Goal: Information Seeking & Learning: Learn about a topic

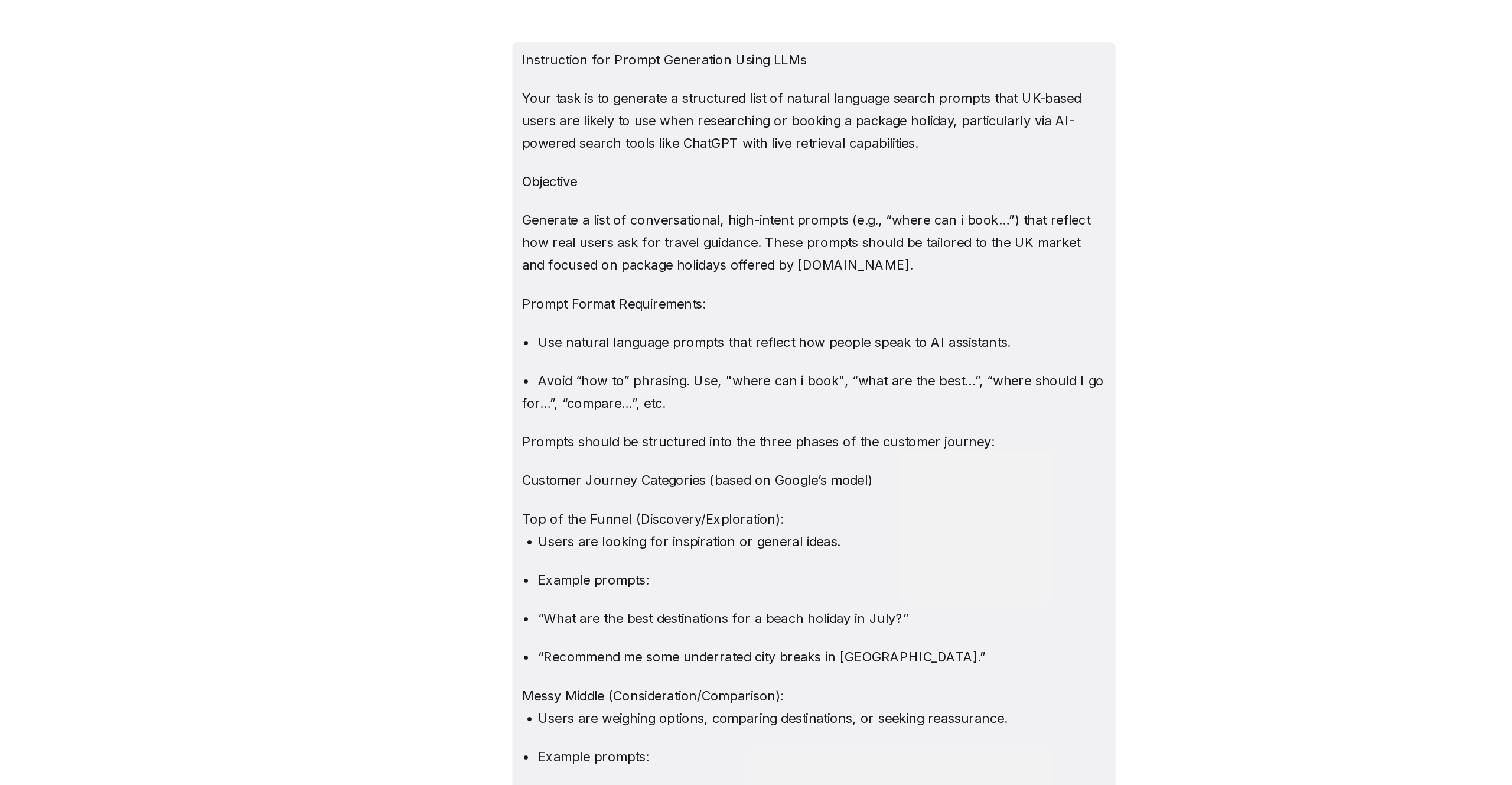
click at [502, 246] on div "Instruction for Prompt Generation Using LLMs Your task is to generate a structu…" at bounding box center [847, 392] width 1330 height 785
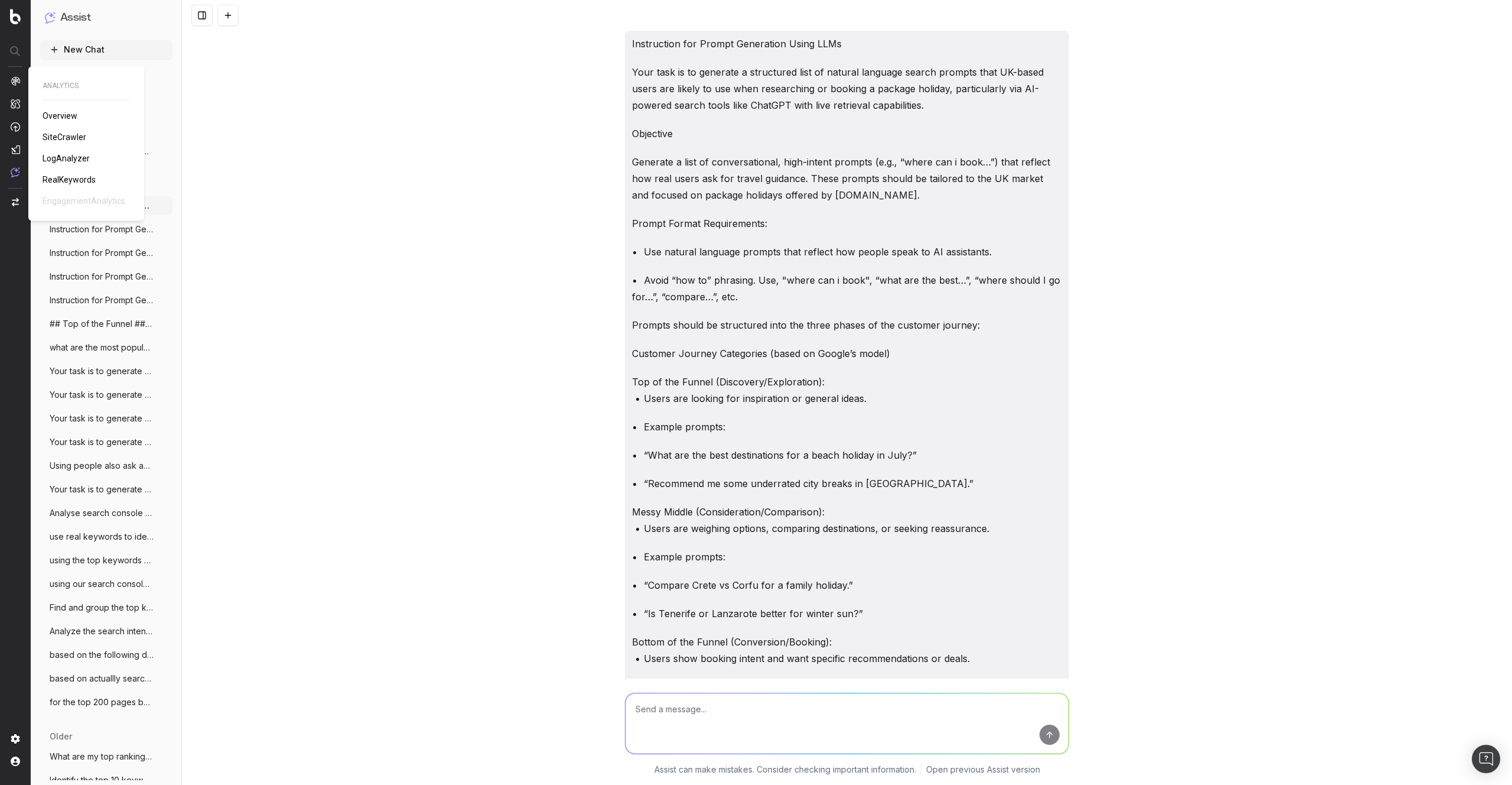
click at [18, 82] on img at bounding box center [15, 81] width 10 height 10
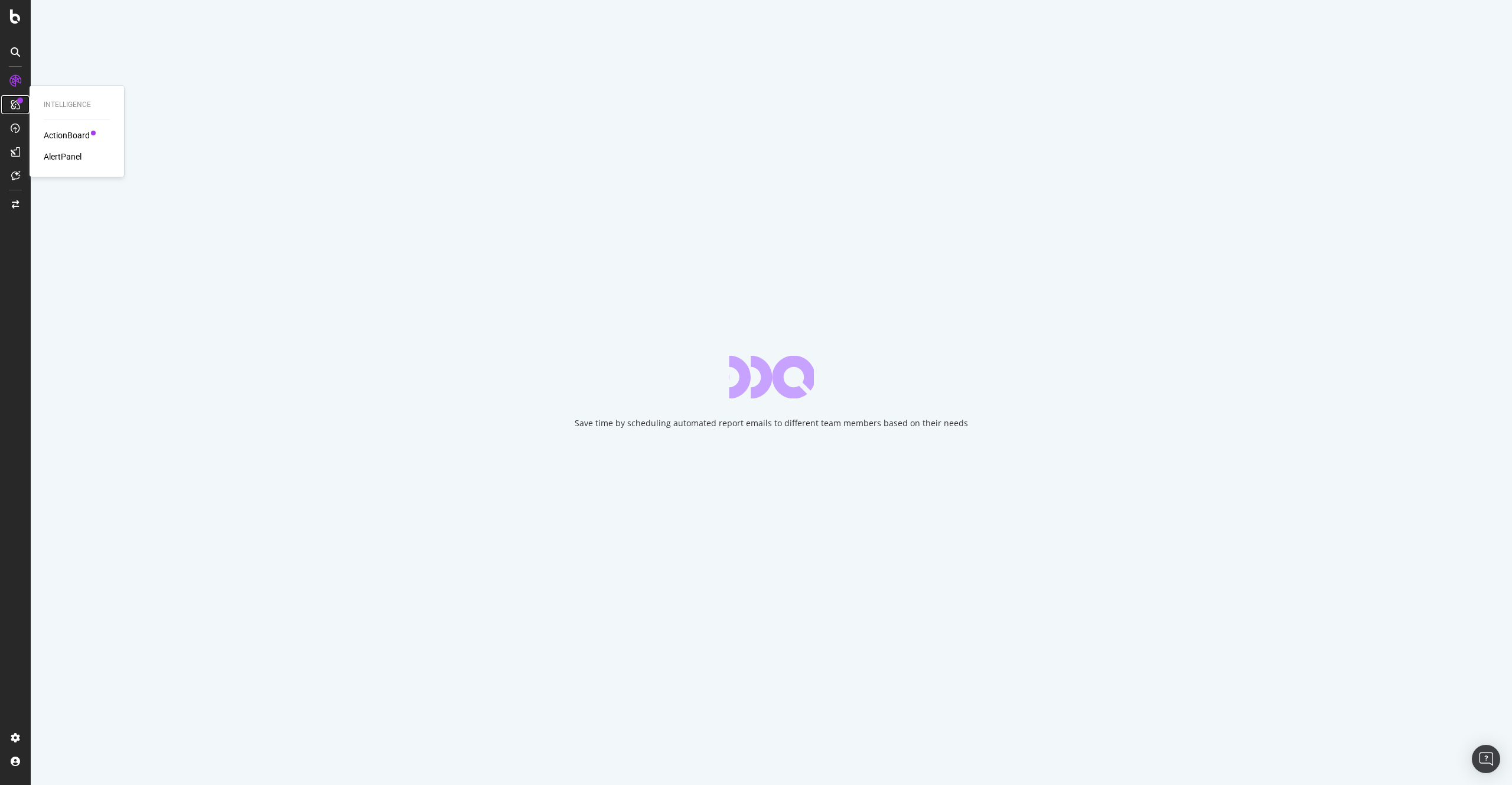
click at [16, 103] on icon at bounding box center [15, 105] width 10 height 10
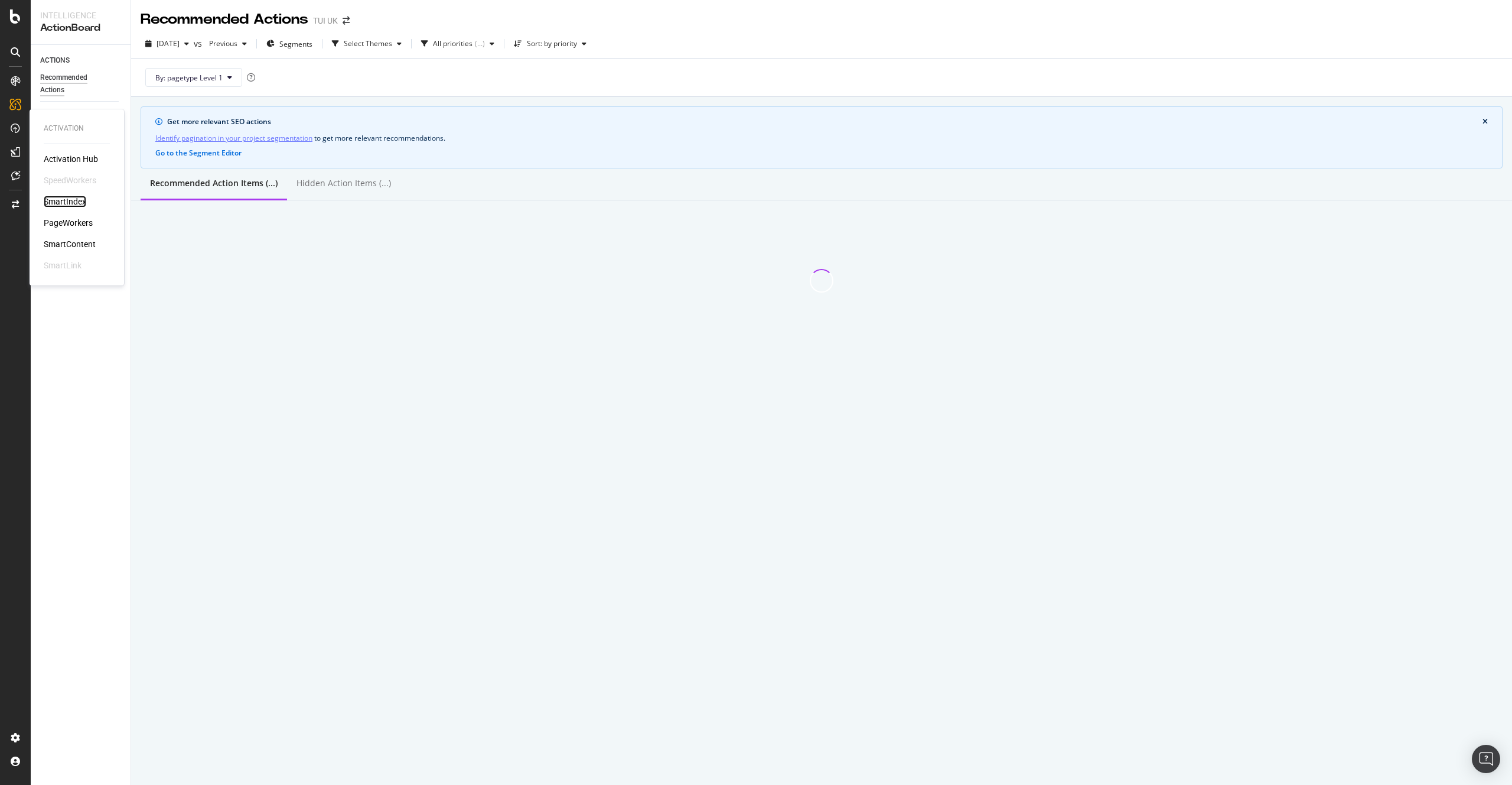
click at [67, 203] on div "SmartIndex" at bounding box center [65, 201] width 43 height 12
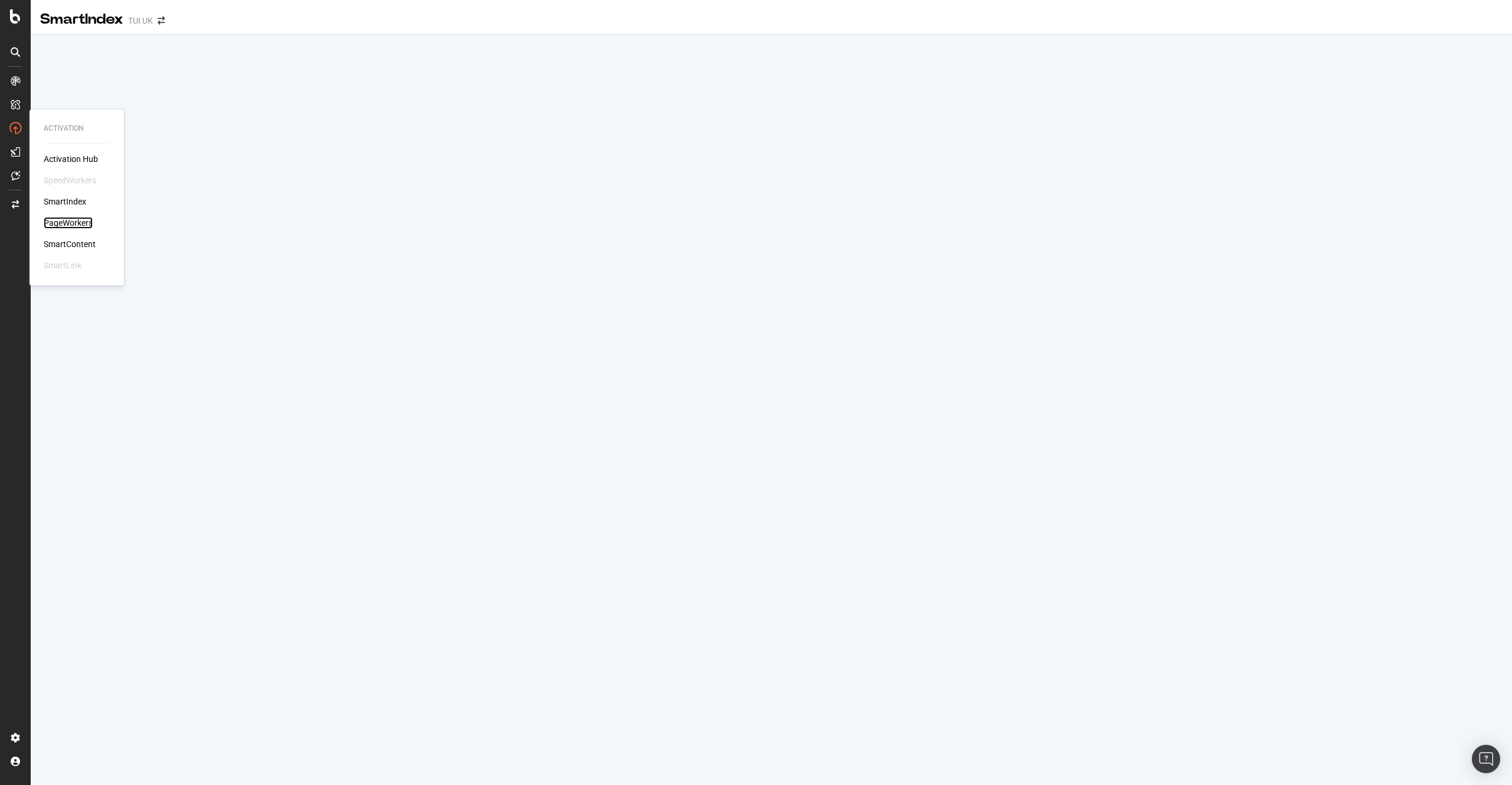
click at [66, 219] on div "PageWorkers" at bounding box center [68, 222] width 49 height 12
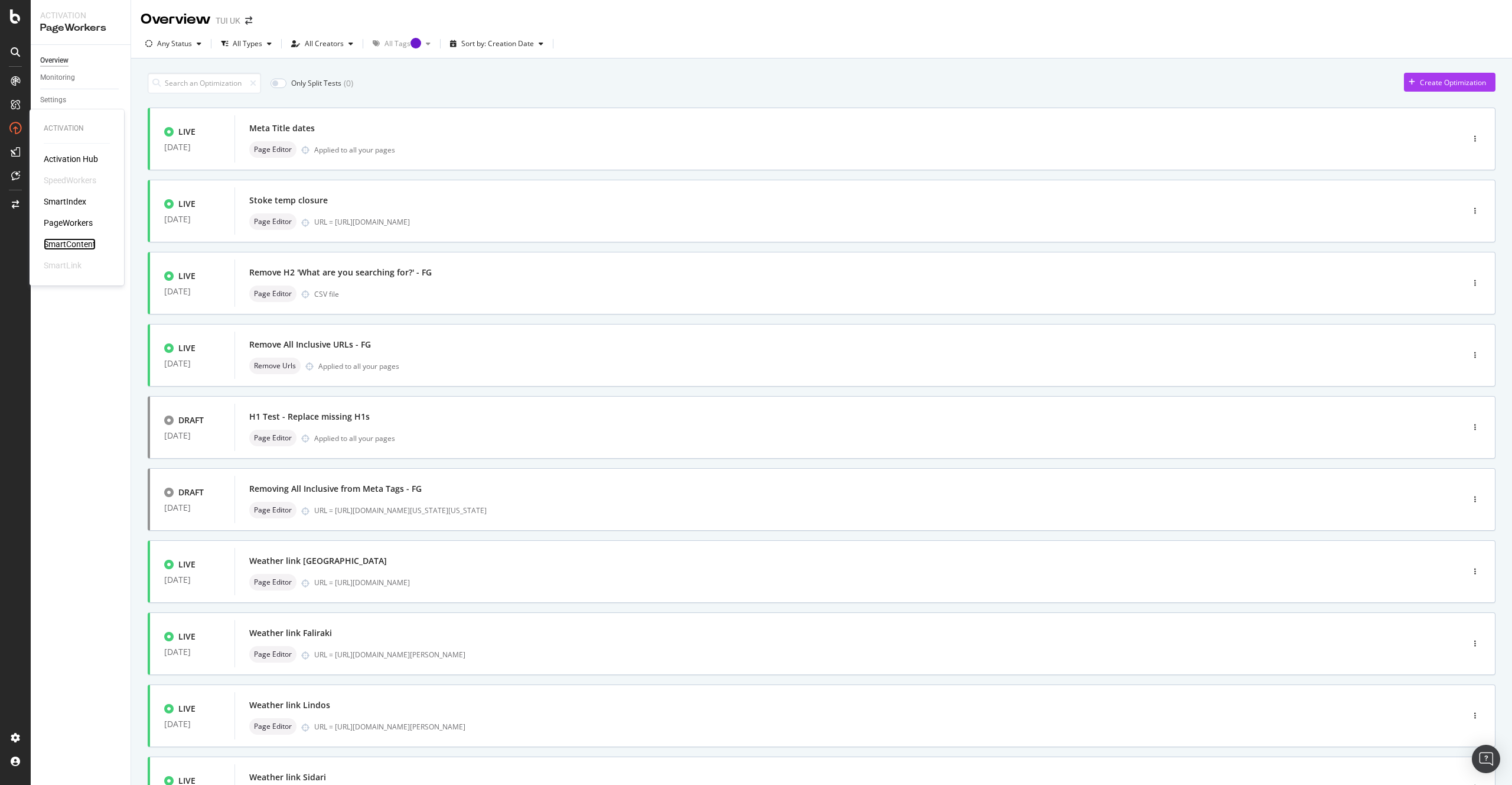
click at [71, 242] on div "SmartContent" at bounding box center [70, 244] width 52 height 12
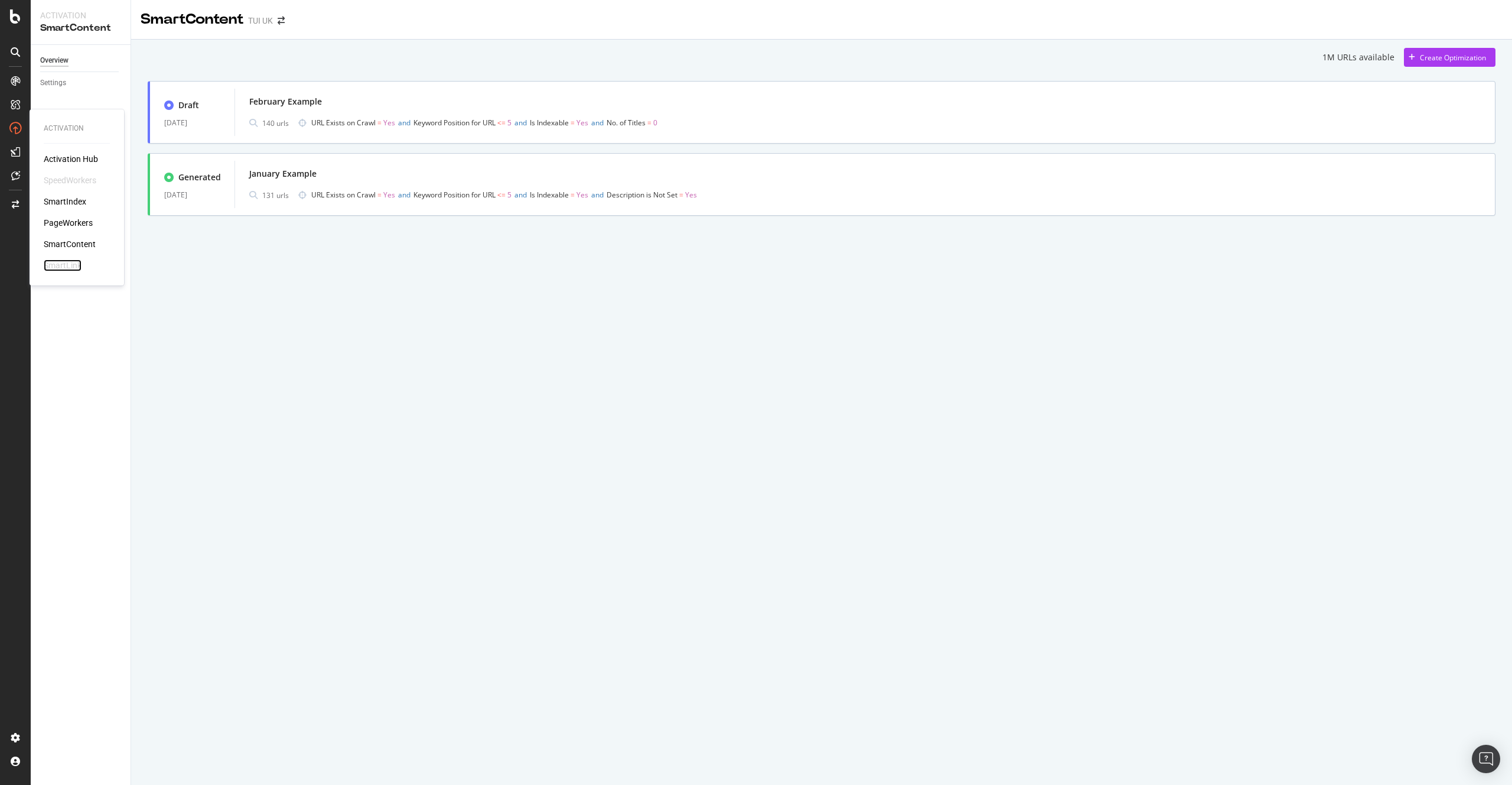
click at [67, 261] on div "SmartLink" at bounding box center [62, 265] width 38 height 12
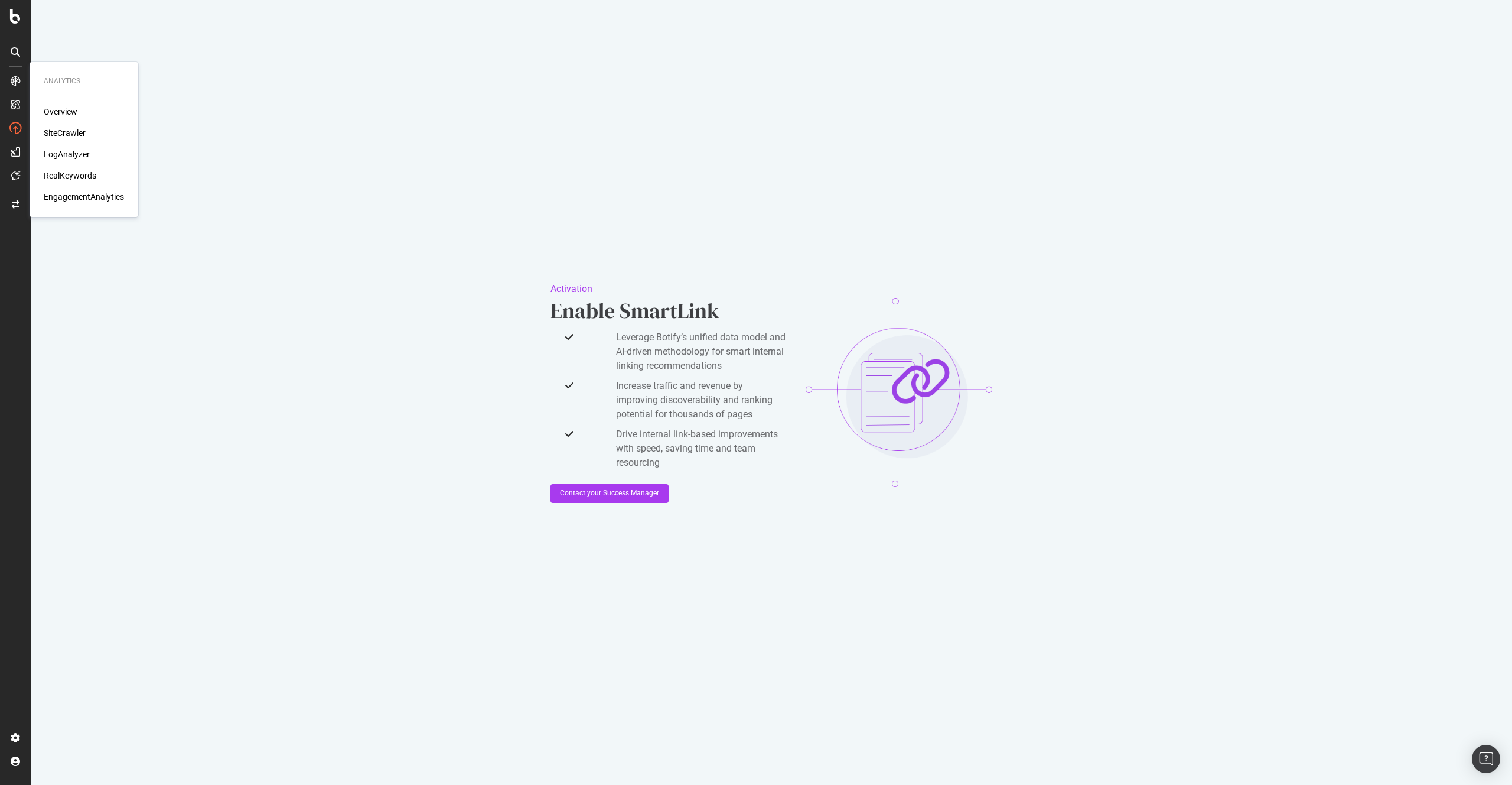
click at [68, 145] on div "Overview SiteCrawler LogAnalyzer RealKeywords EngagementAnalytics" at bounding box center [84, 154] width 80 height 97
click at [62, 159] on div "LogAnalyzer" at bounding box center [67, 154] width 46 height 12
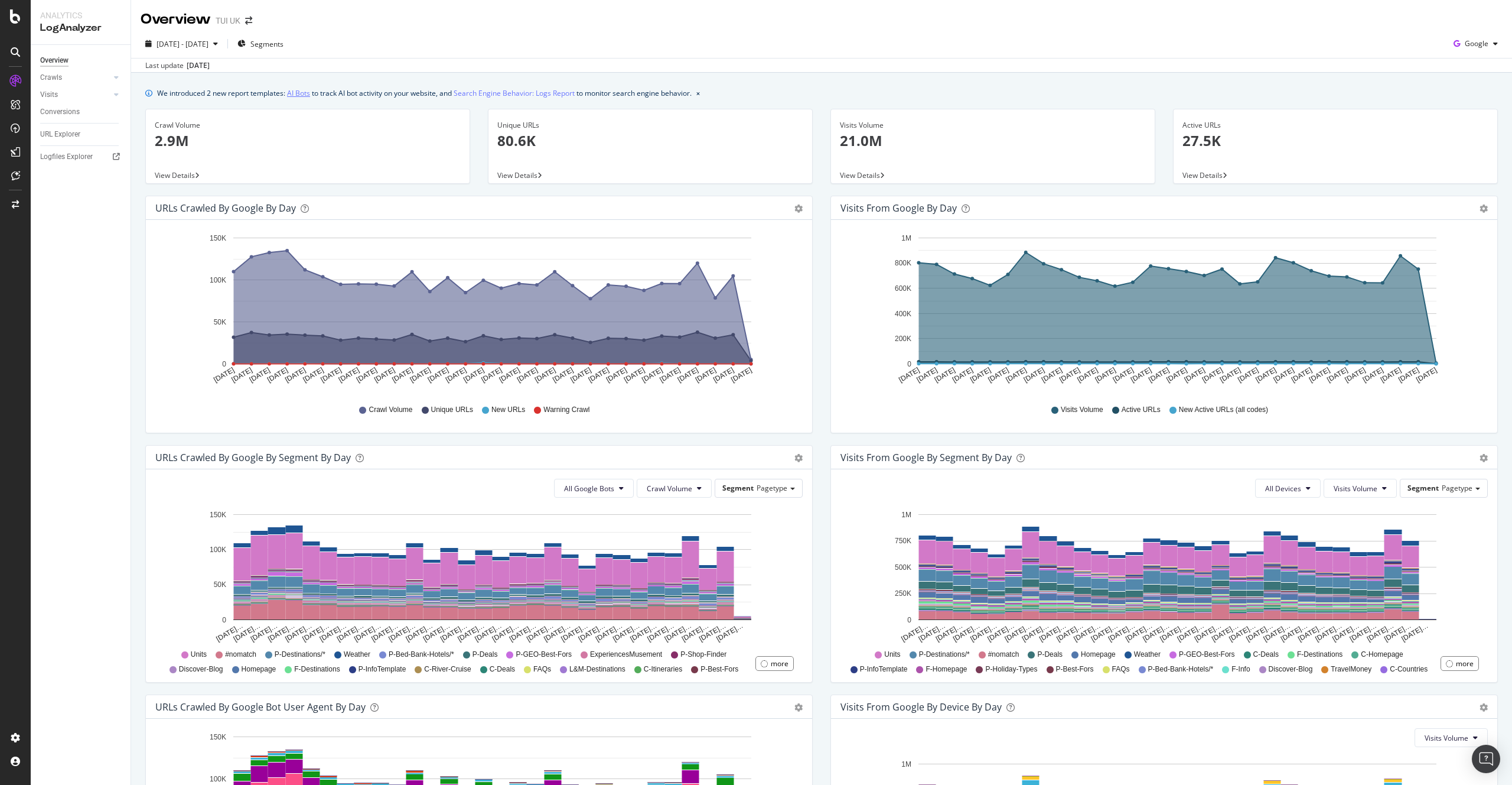
click at [301, 97] on link "AI Bots" at bounding box center [298, 93] width 23 height 12
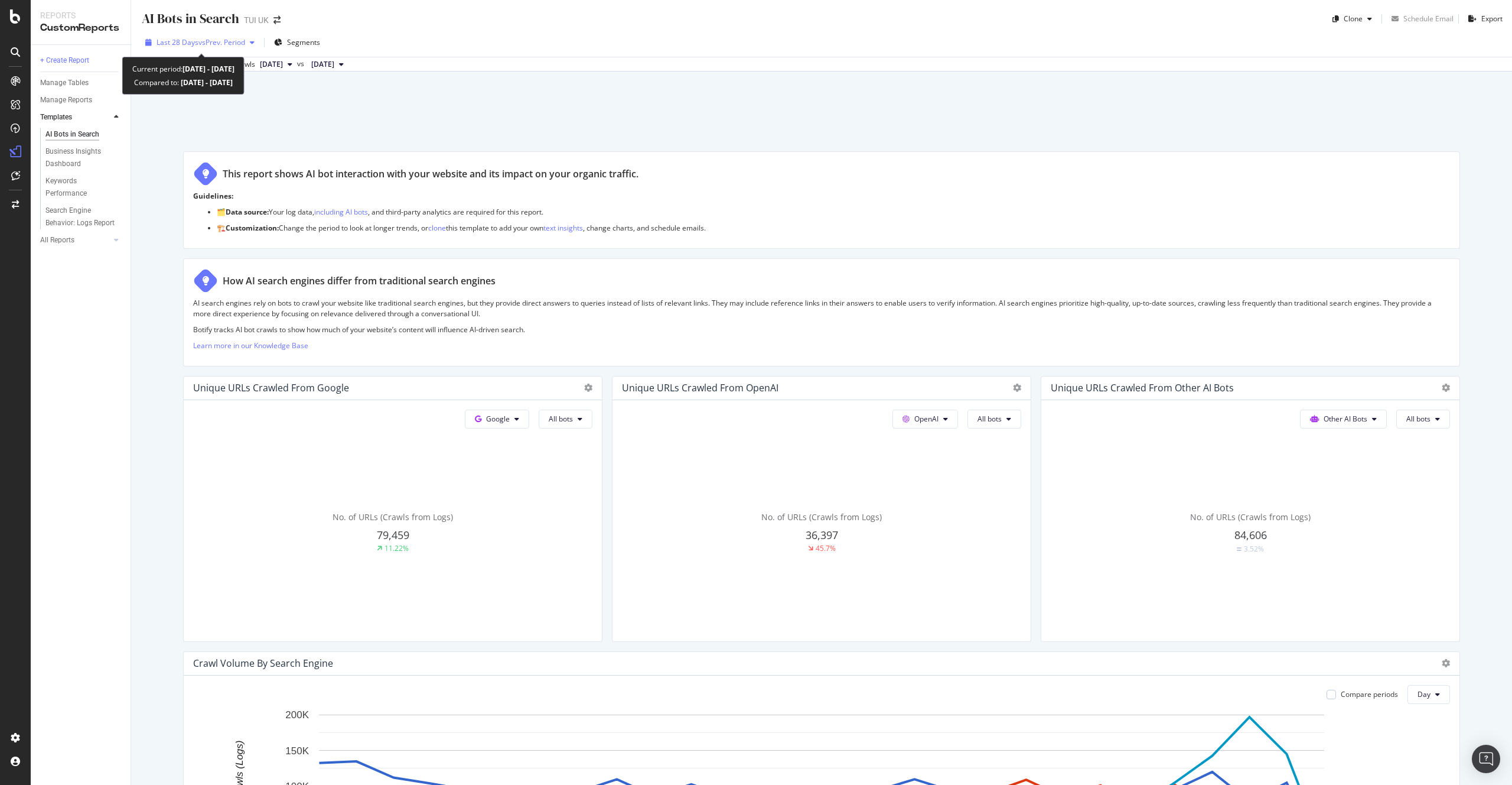
click at [232, 42] on span "vs Prev. Period" at bounding box center [222, 42] width 47 height 10
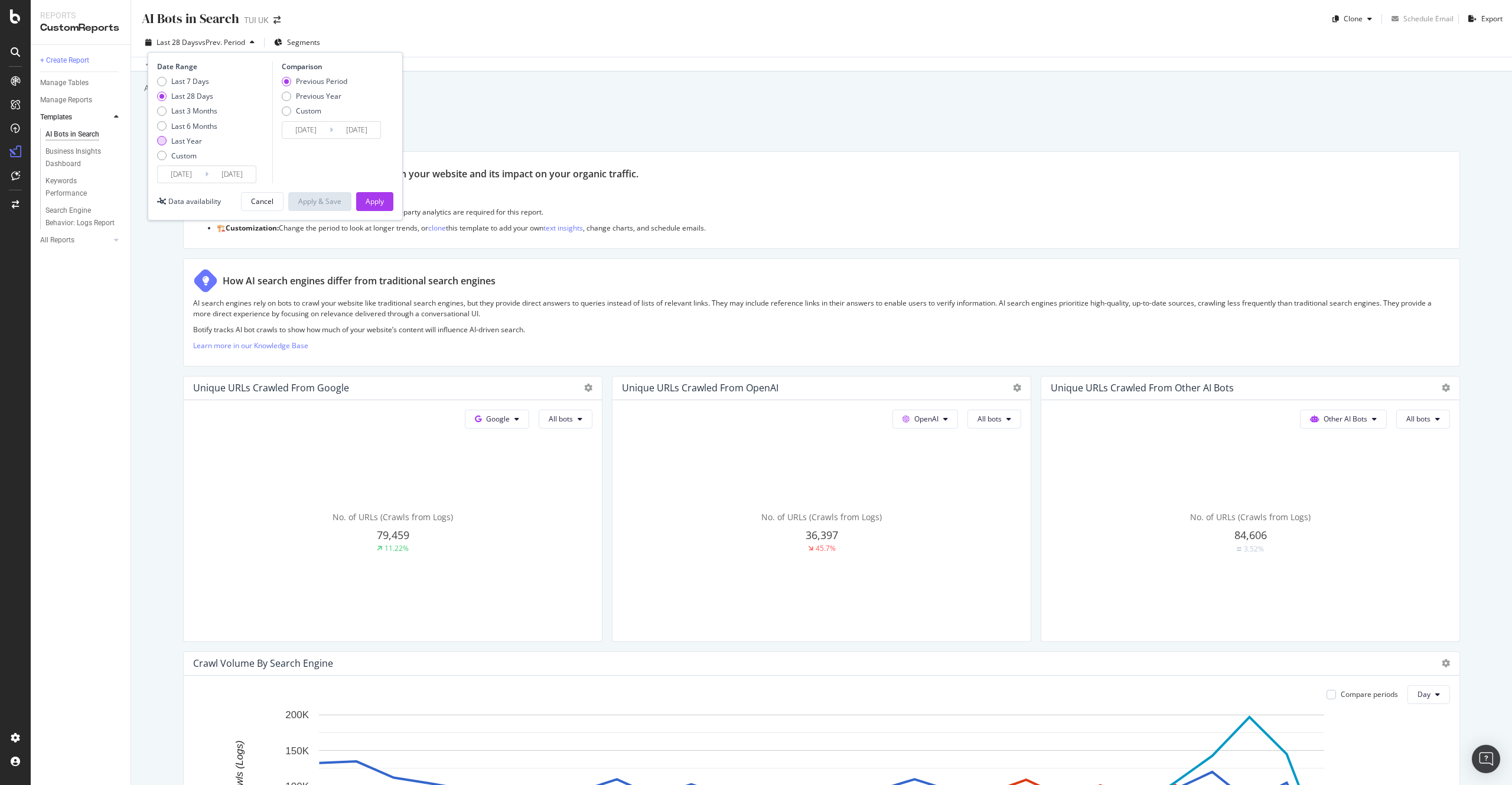
click at [168, 142] on div "Last Year" at bounding box center [187, 141] width 60 height 10
type input "[DATE]"
click at [367, 197] on div "Apply" at bounding box center [375, 201] width 19 height 10
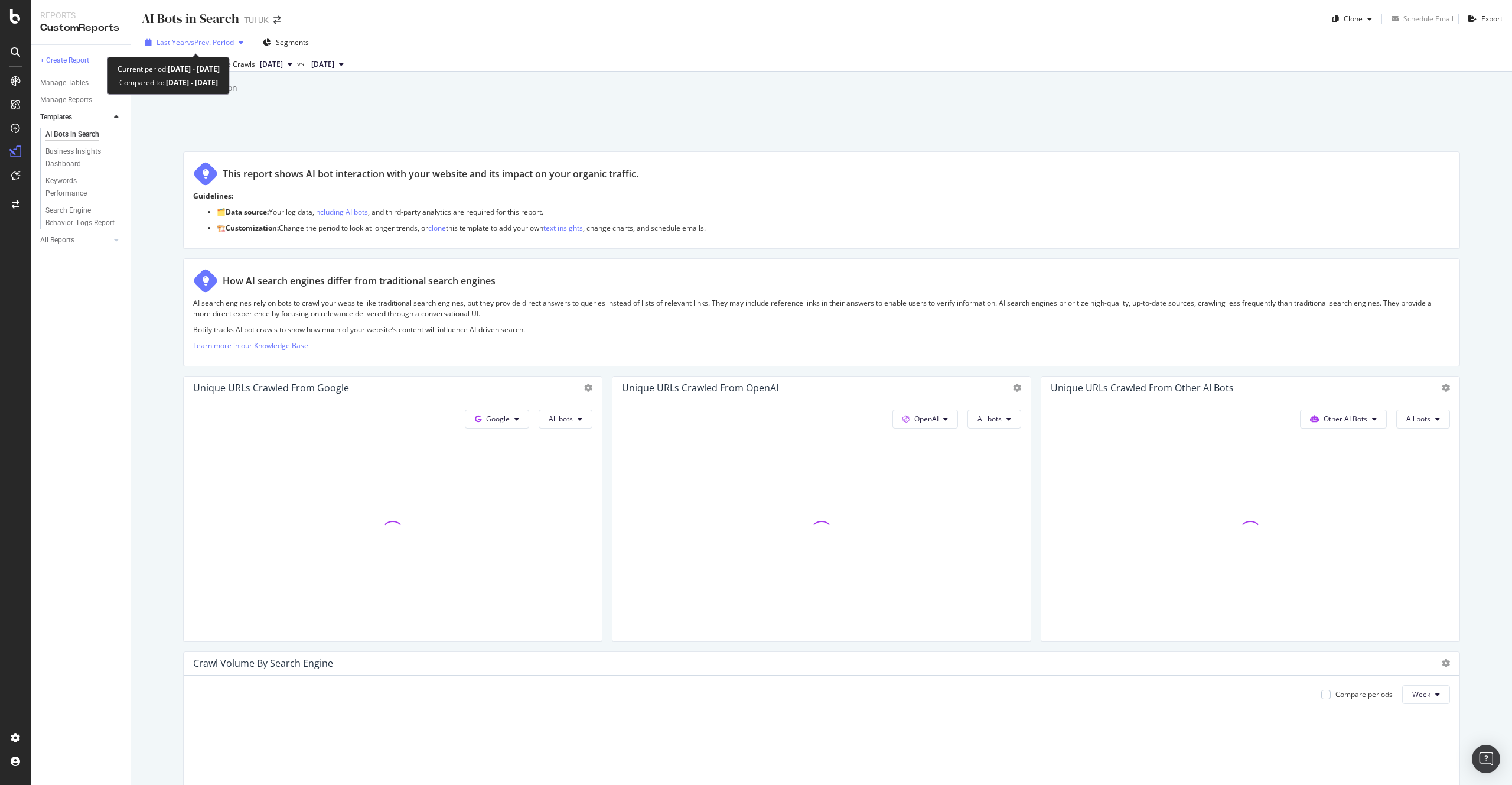
click at [215, 44] on span "vs Prev. Period" at bounding box center [211, 42] width 47 height 10
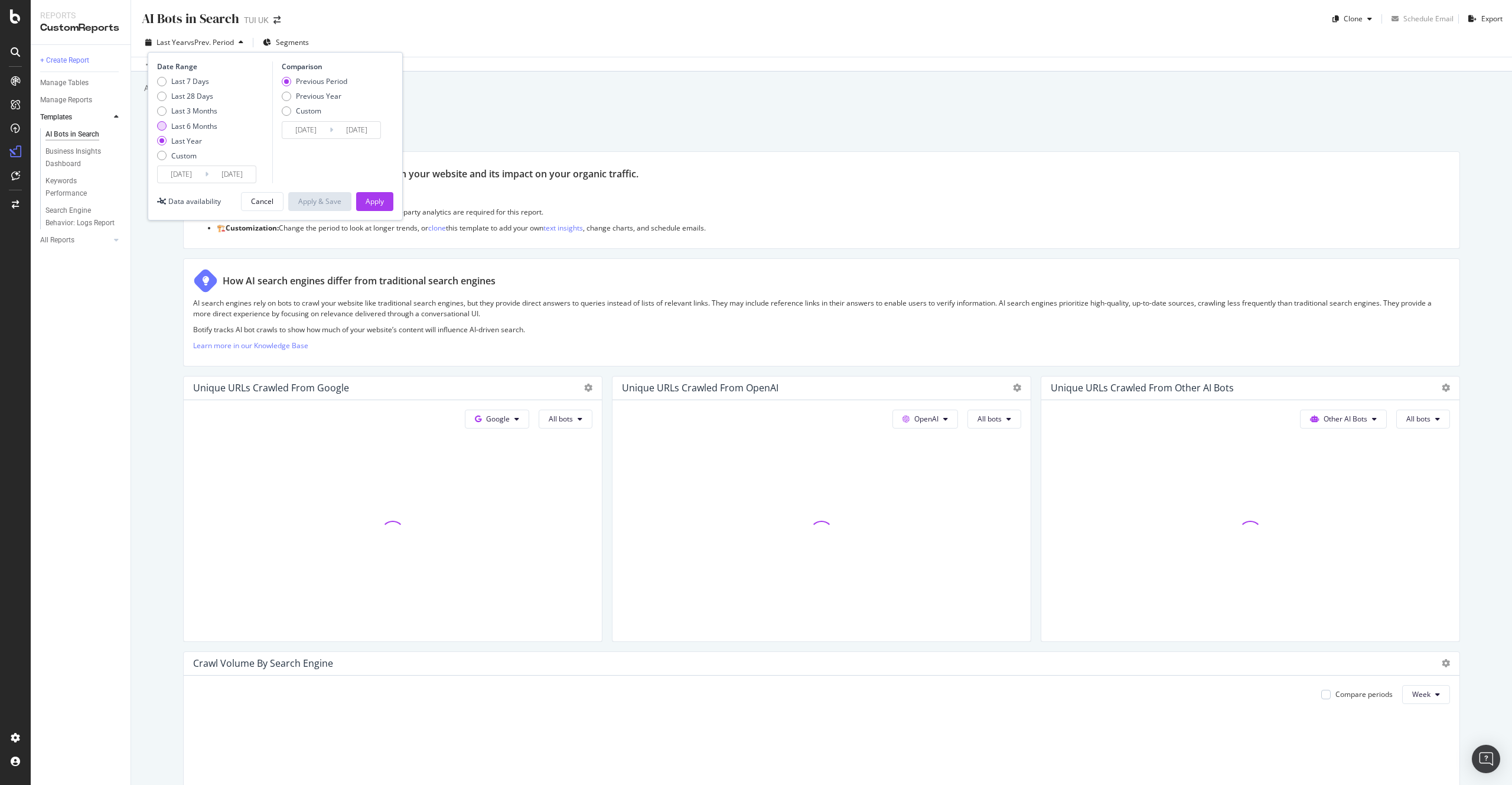
click at [188, 124] on div "Last 6 Months" at bounding box center [194, 126] width 46 height 10
click at [184, 126] on div "Last 6 Months" at bounding box center [194, 126] width 46 height 10
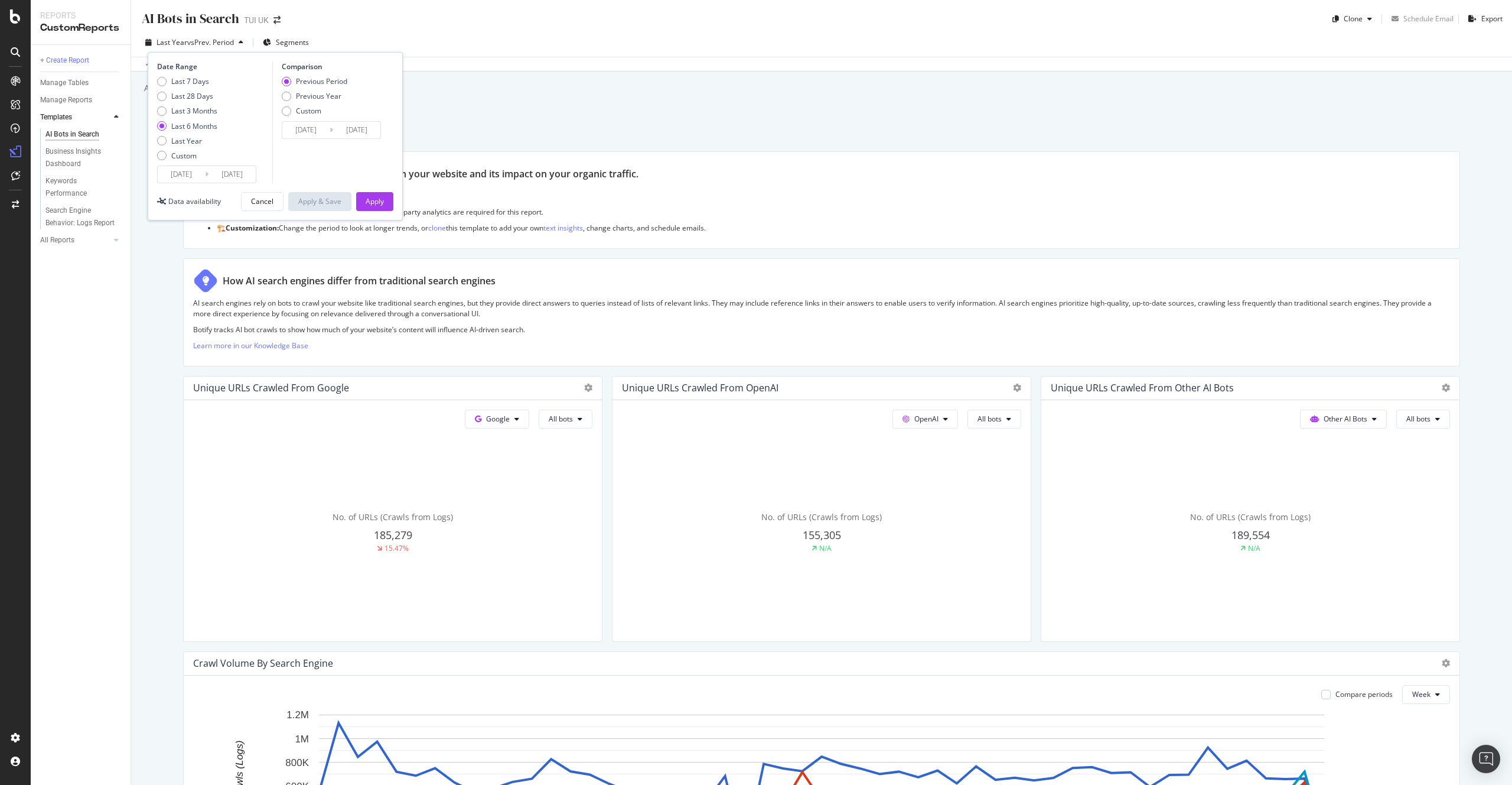
type input "[DATE]"
click at [369, 202] on div "Apply" at bounding box center [375, 201] width 19 height 10
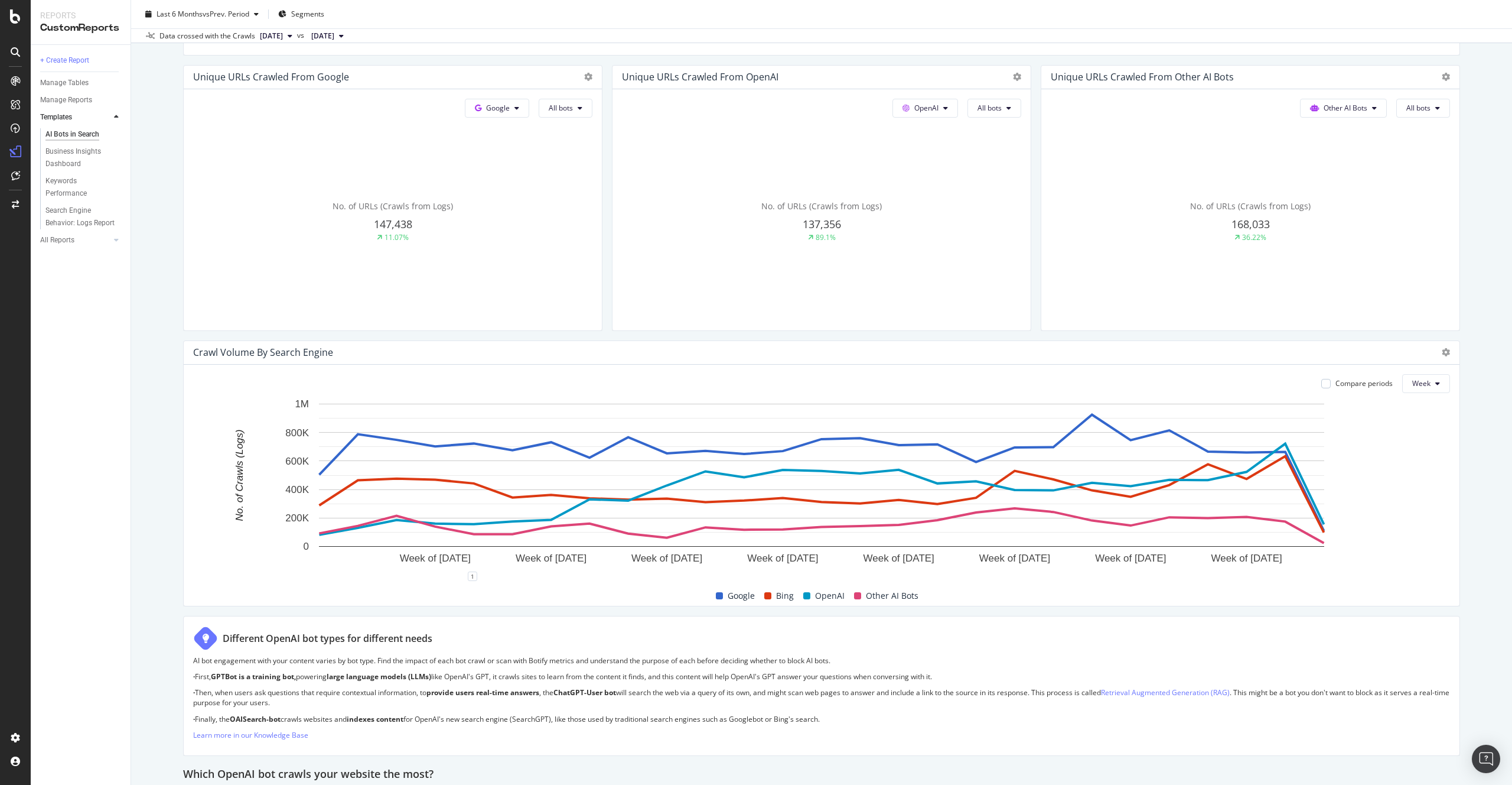
scroll to position [324, 0]
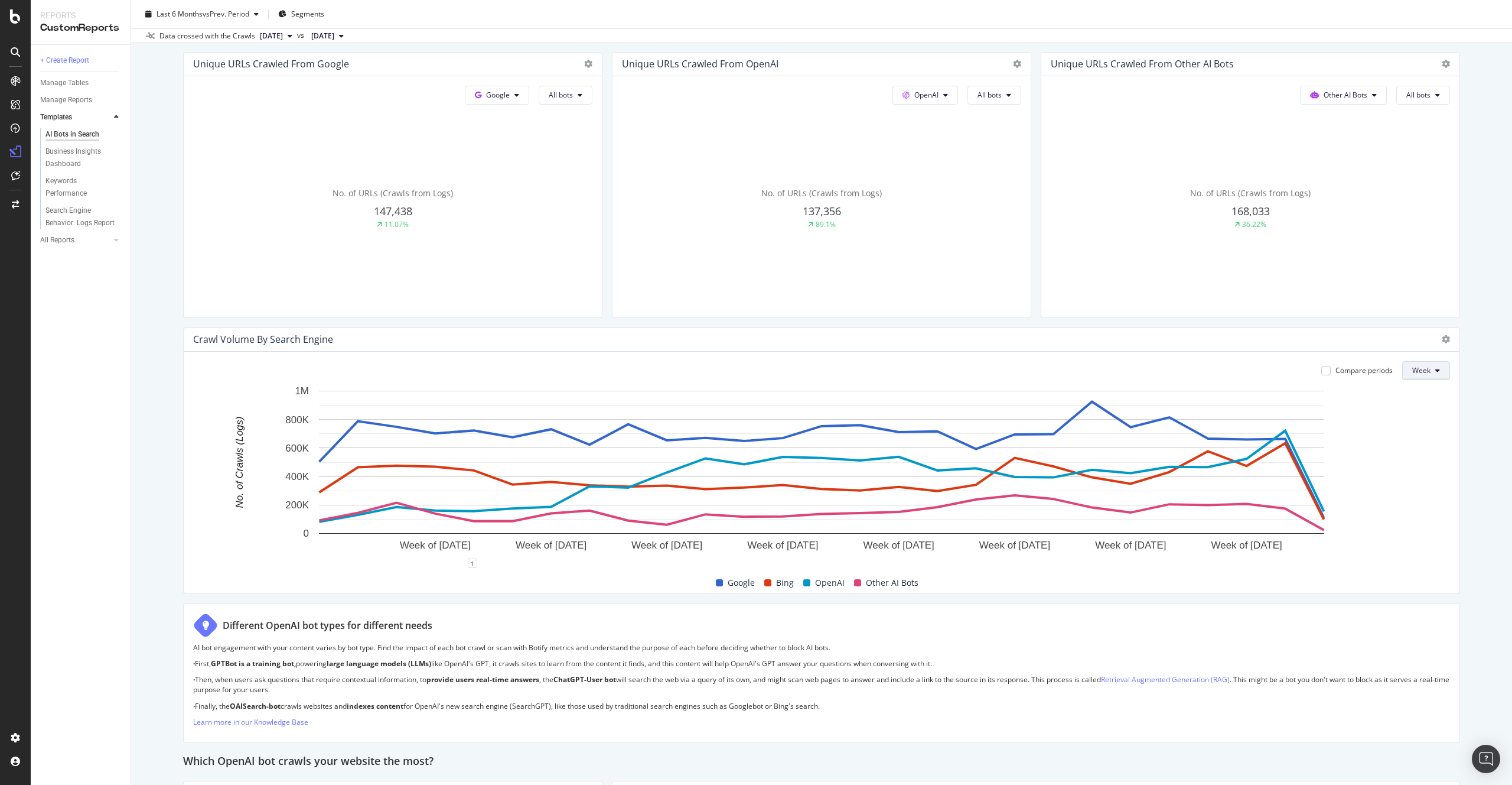
click at [1428, 369] on span "Week" at bounding box center [1421, 370] width 19 height 10
click at [1424, 436] on span "Month" at bounding box center [1424, 437] width 21 height 10
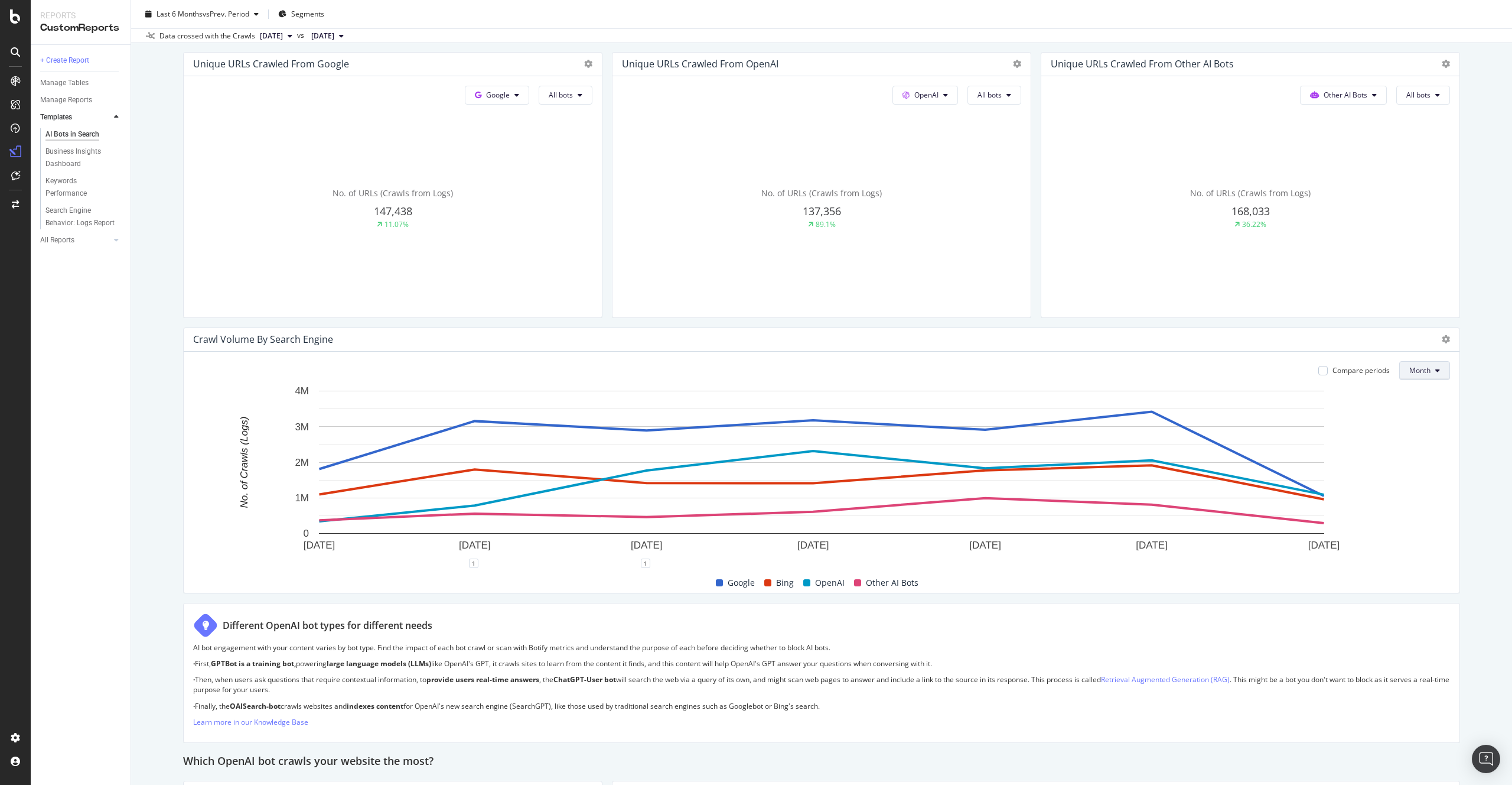
click at [1426, 377] on button "Month" at bounding box center [1425, 371] width 51 height 19
click at [1420, 412] on span "Week" at bounding box center [1421, 415] width 23 height 10
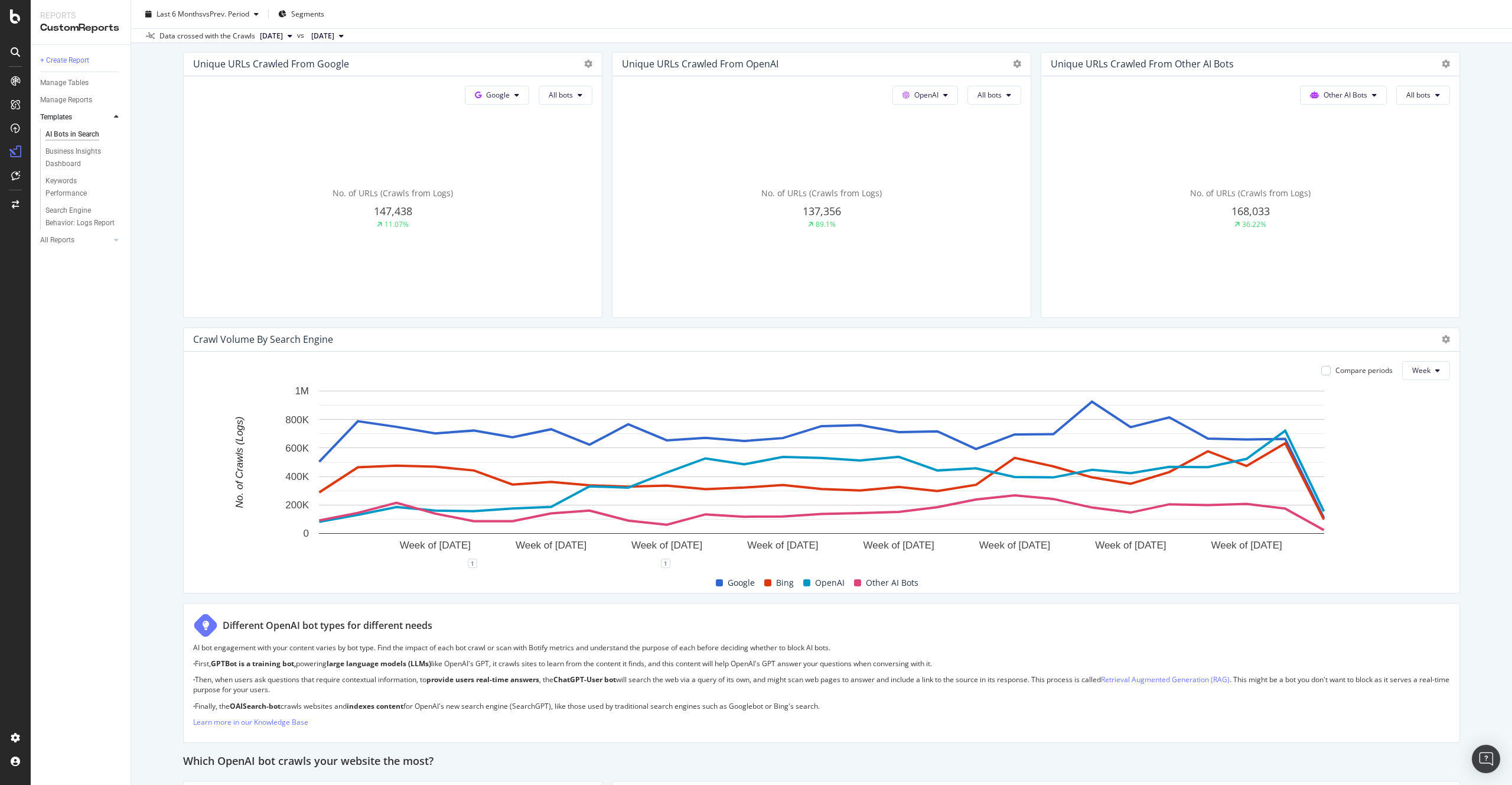
scroll to position [211, 0]
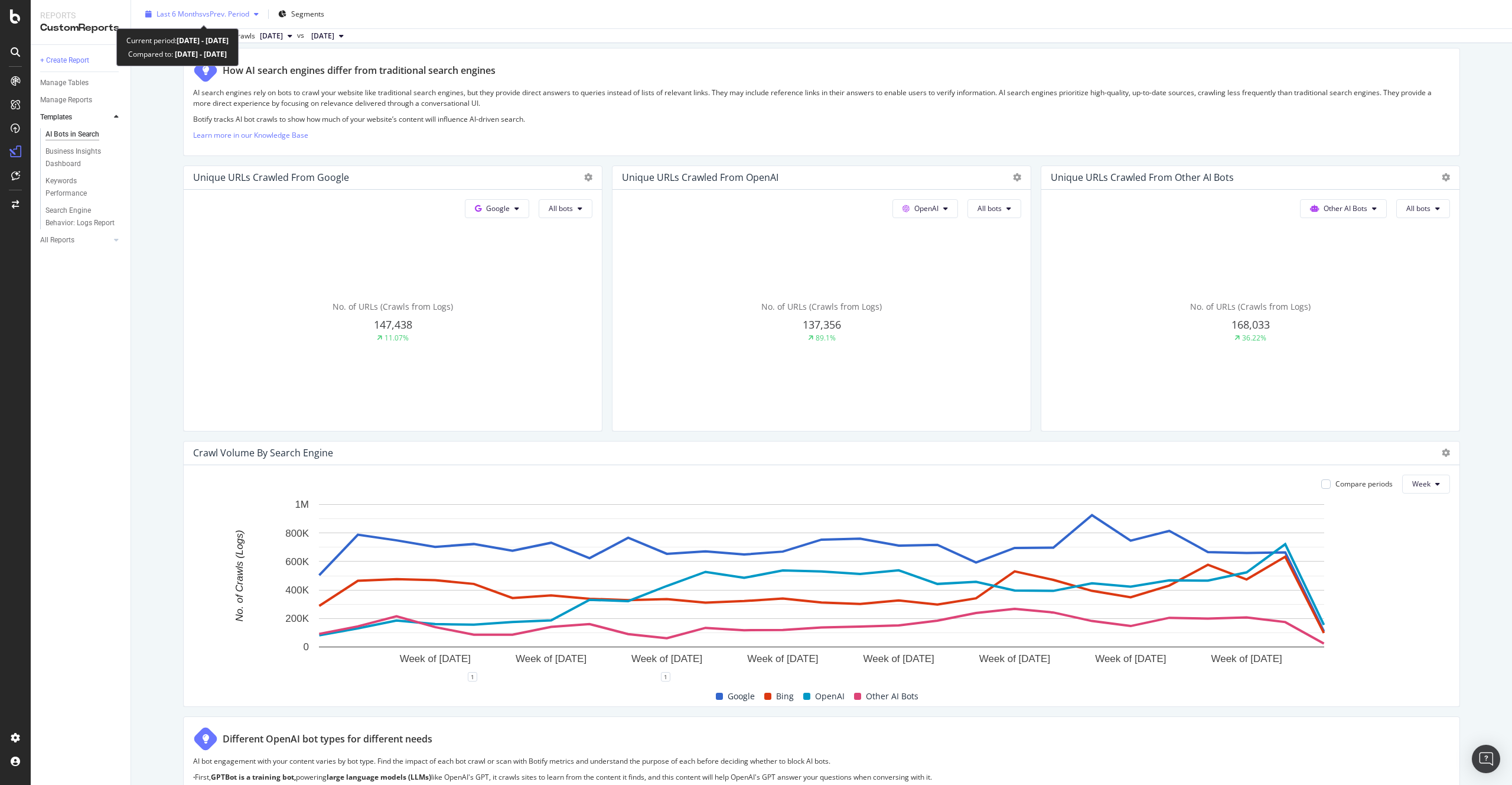
click at [223, 12] on span "vs Prev. Period" at bounding box center [226, 14] width 47 height 10
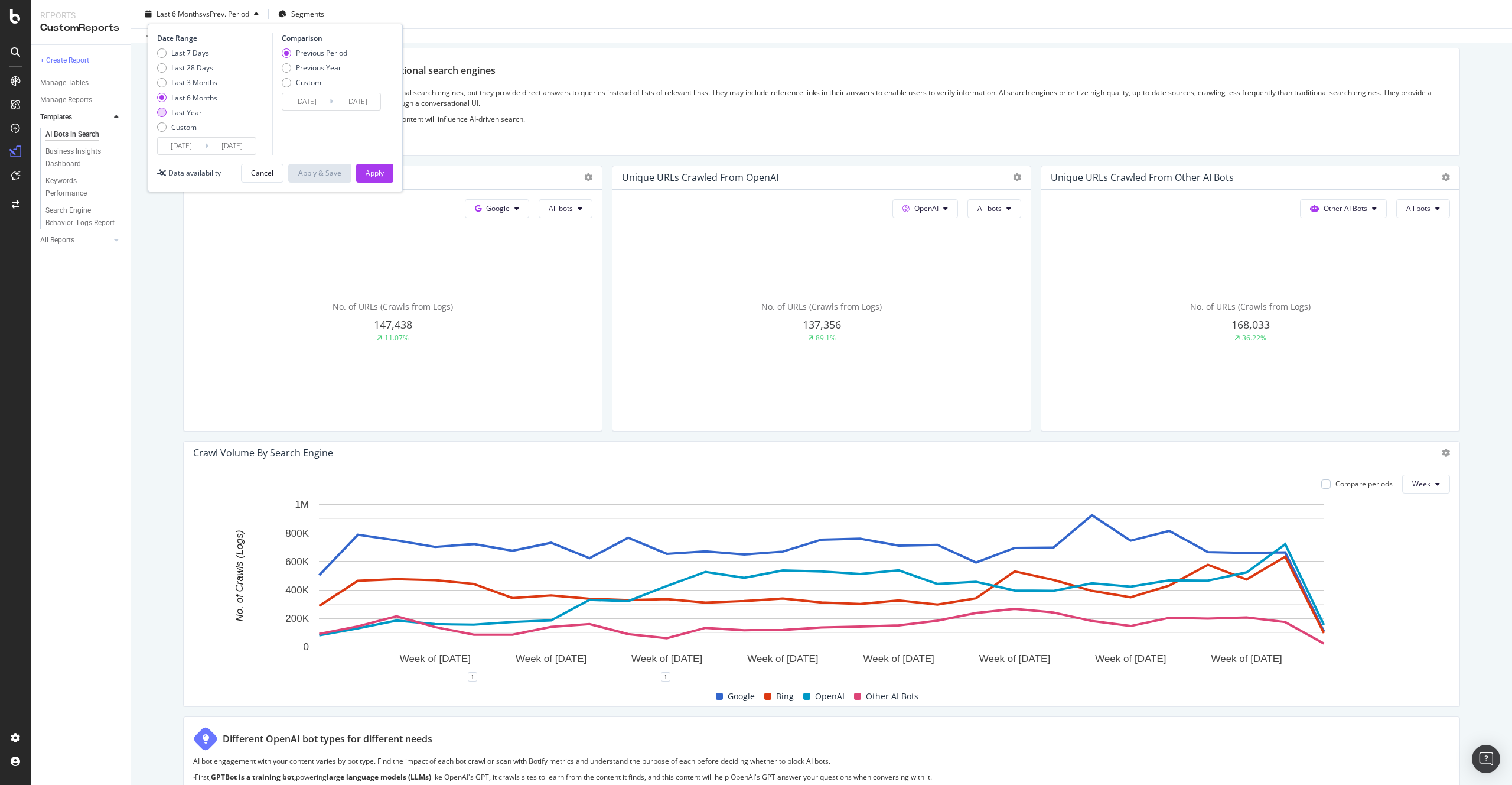
click at [196, 110] on div "Last Year" at bounding box center [187, 113] width 31 height 10
type input "[DATE]"
click at [374, 171] on div "Apply" at bounding box center [375, 173] width 19 height 10
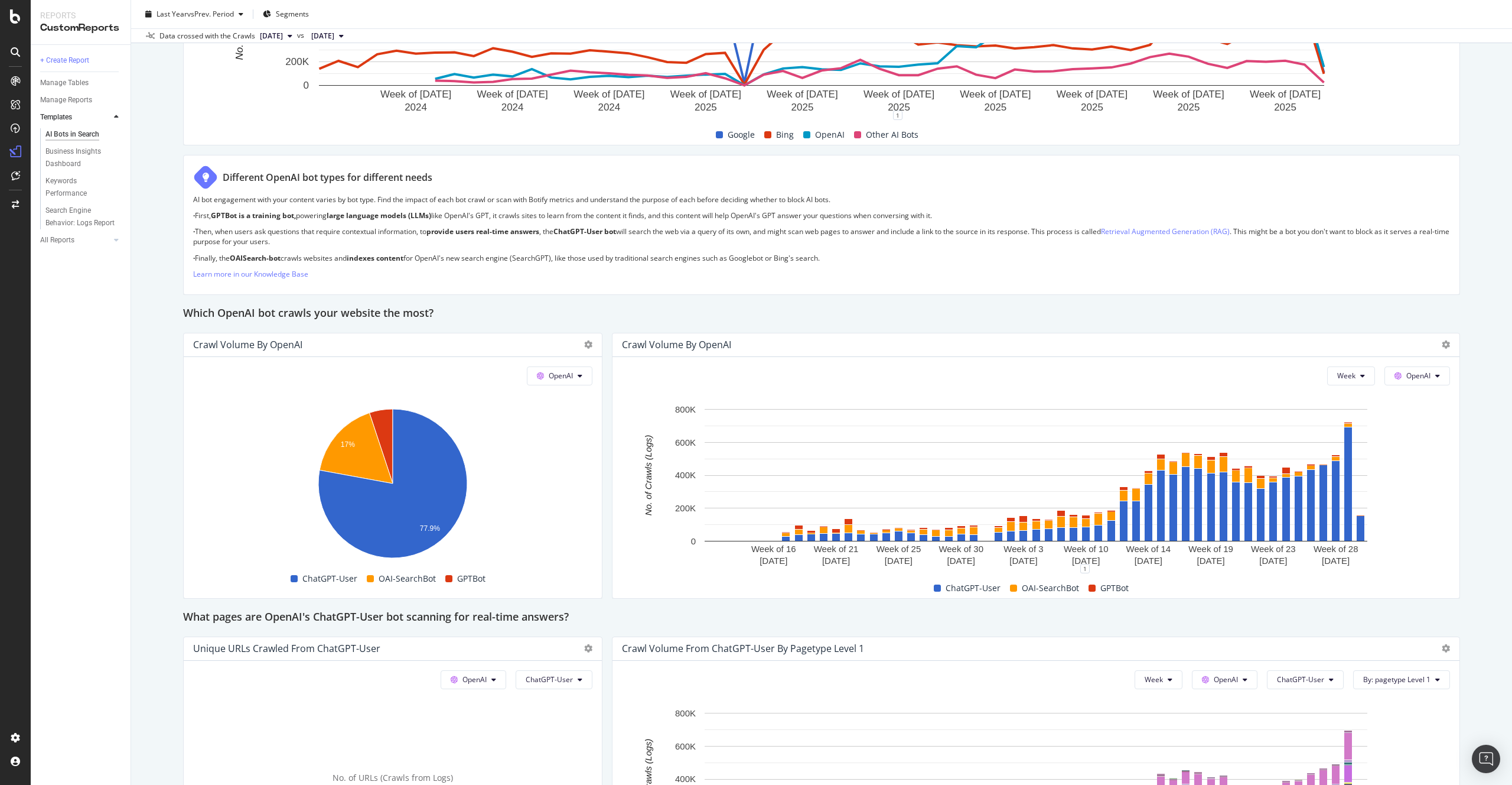
scroll to position [780, 0]
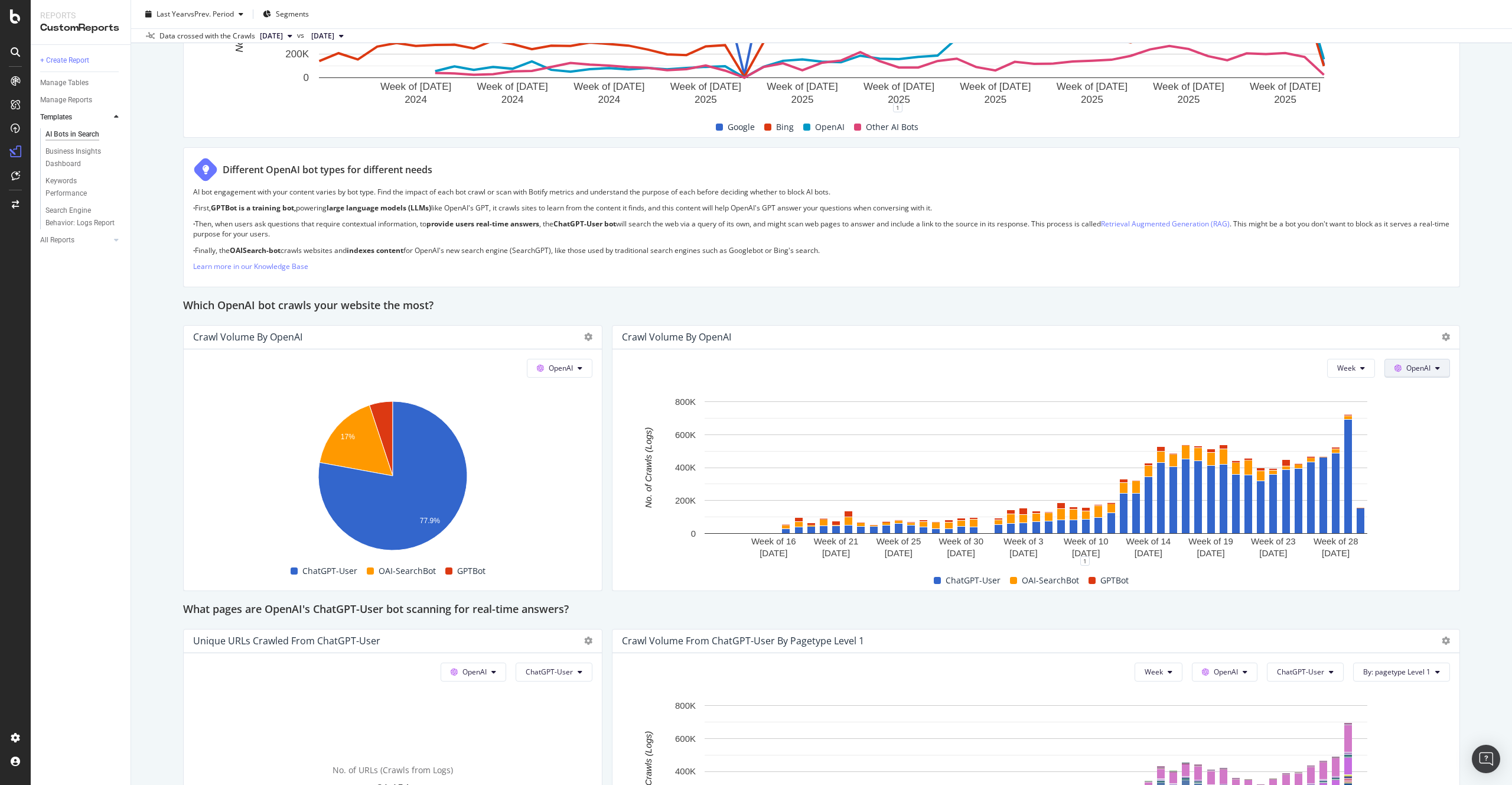
click at [1432, 371] on button "OpenAI" at bounding box center [1417, 368] width 66 height 19
click at [1420, 415] on span "Bing" at bounding box center [1436, 413] width 44 height 10
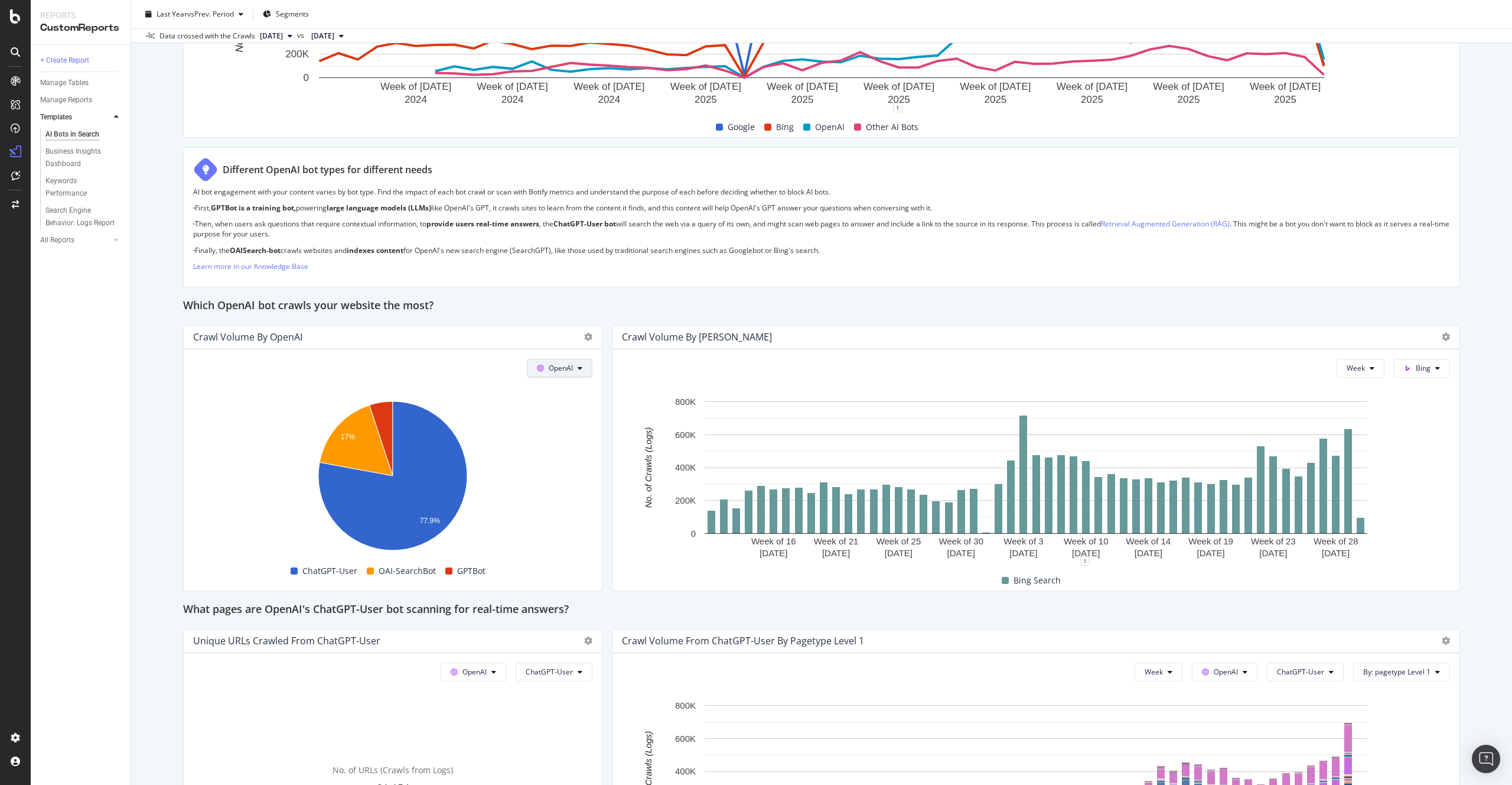
click at [569, 368] on span "OpenAI" at bounding box center [560, 368] width 24 height 10
click at [564, 412] on span "Bing" at bounding box center [578, 413] width 44 height 10
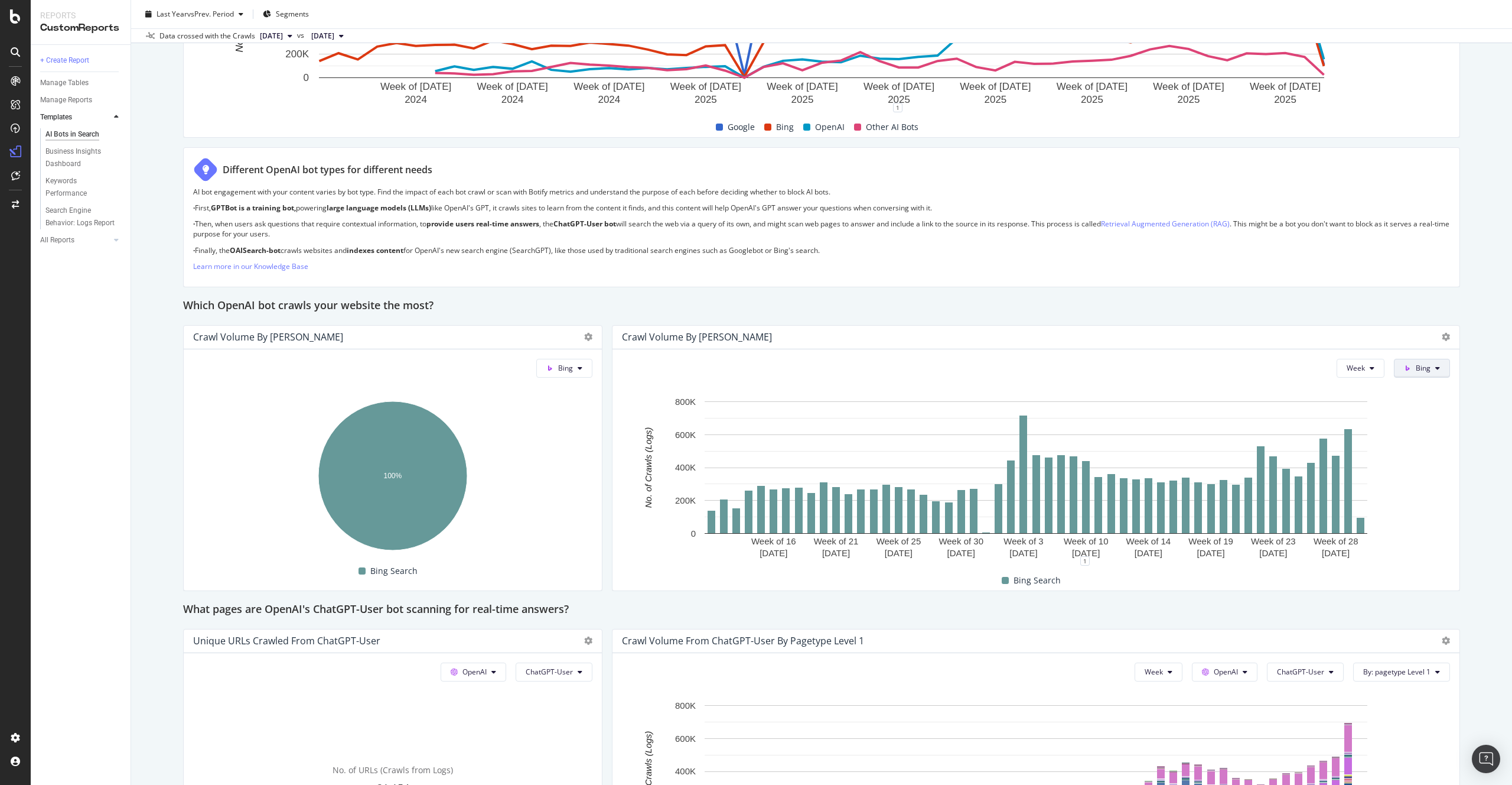
click at [1419, 371] on span "Bing" at bounding box center [1424, 368] width 15 height 10
click at [1431, 430] on span "OpenAI" at bounding box center [1445, 435] width 44 height 10
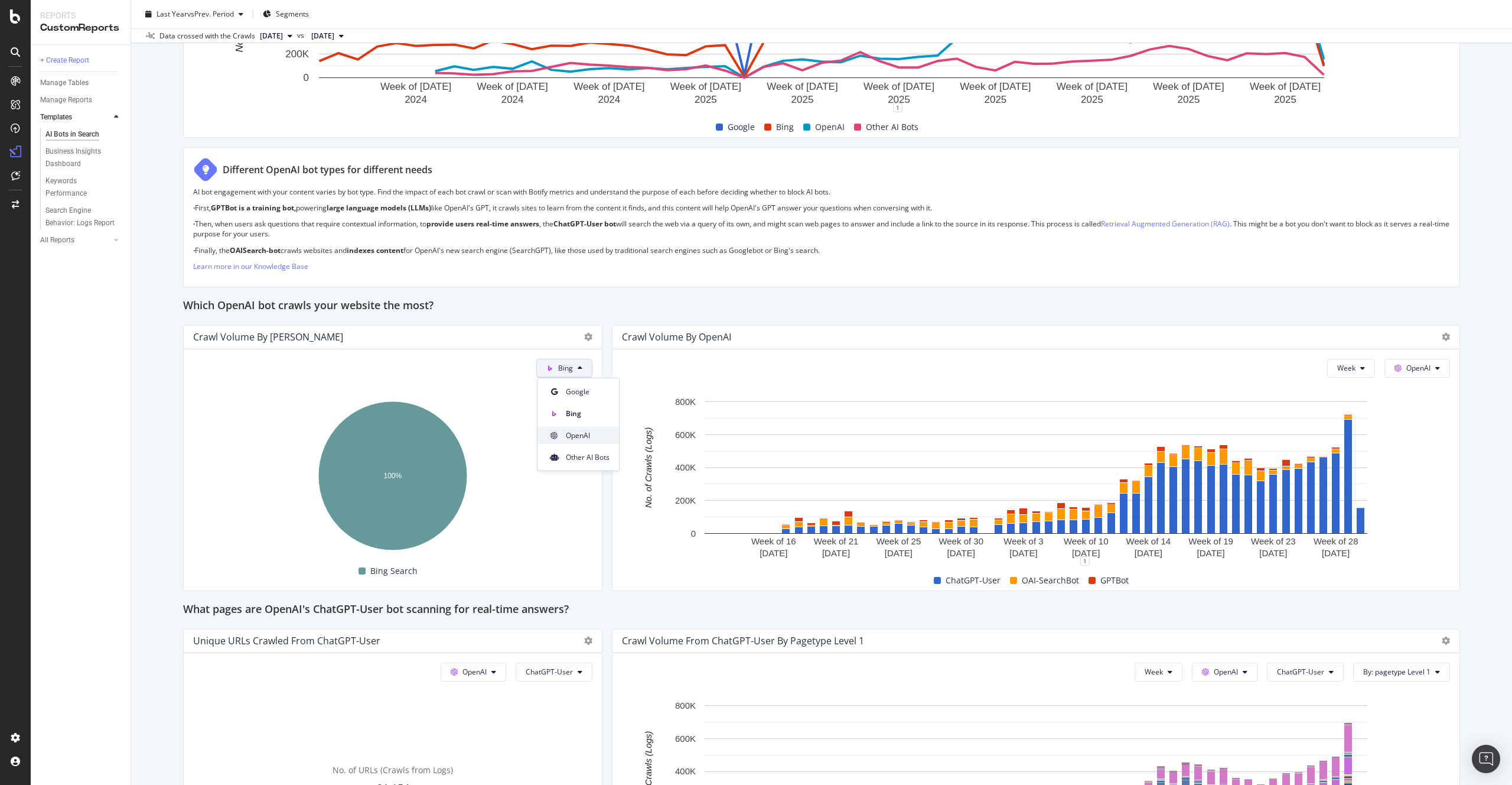
click at [576, 436] on span "OpenAI" at bounding box center [588, 435] width 44 height 10
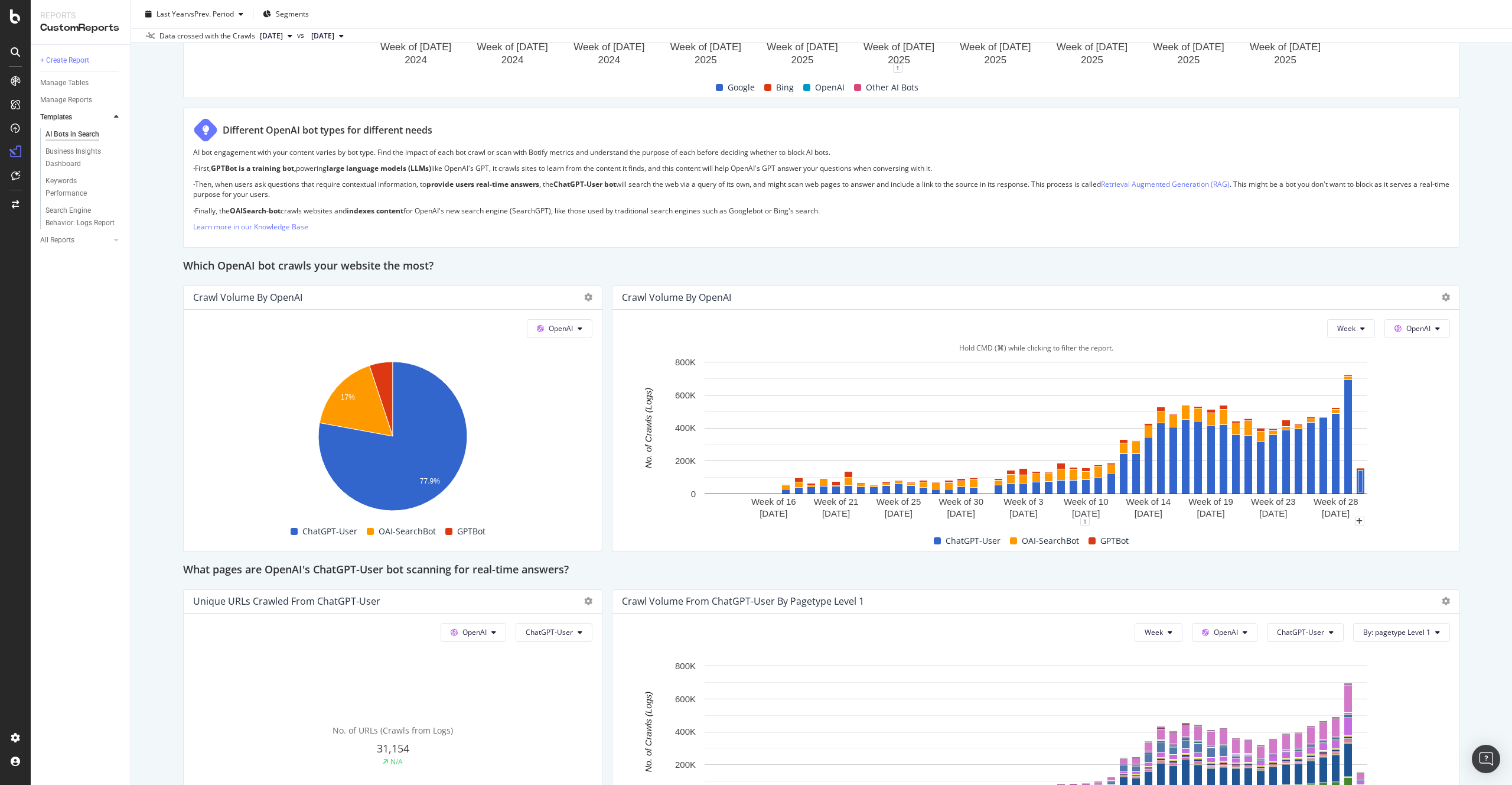
scroll to position [813, 0]
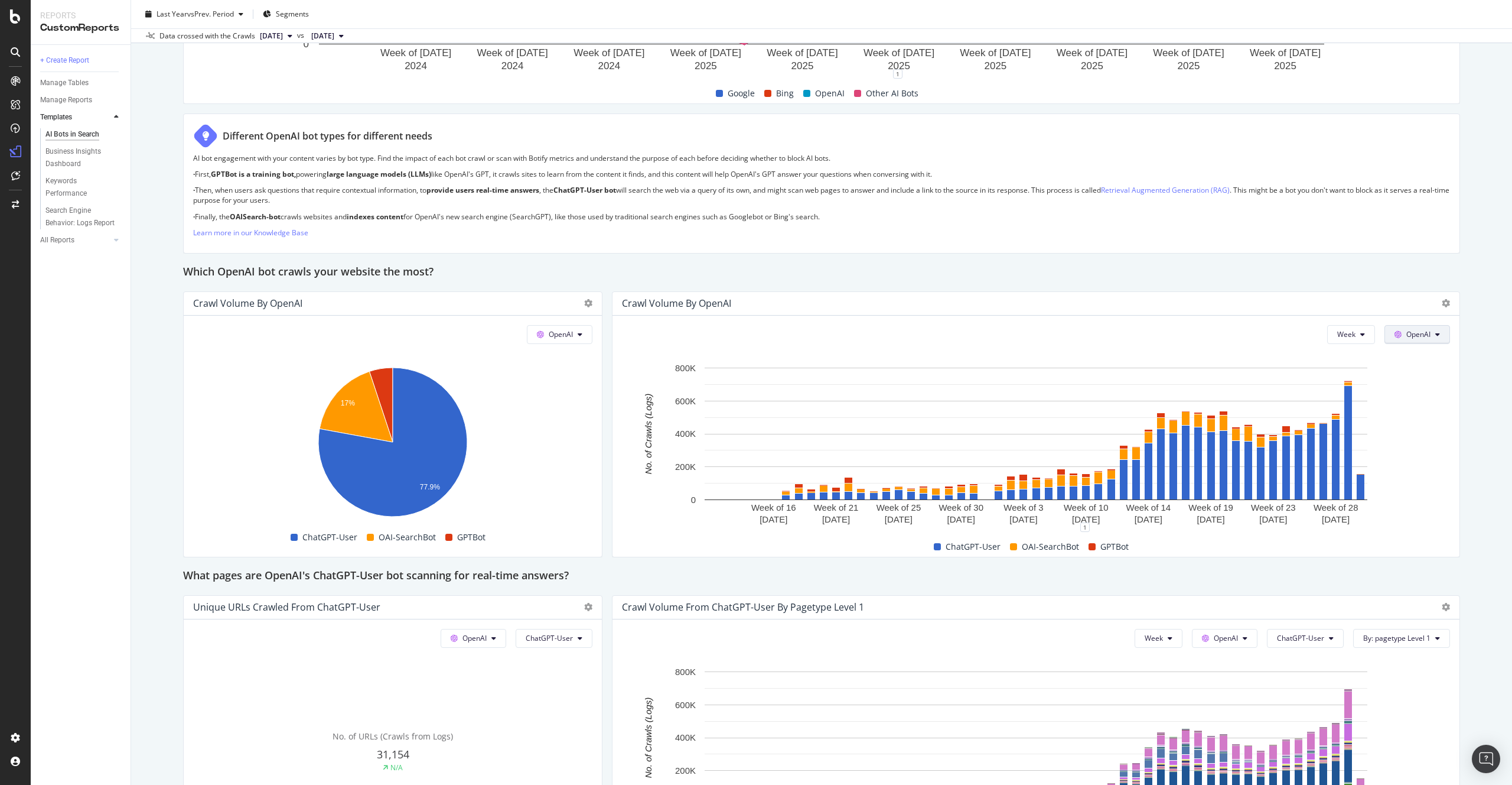
click at [1443, 334] on button "OpenAI" at bounding box center [1417, 335] width 66 height 19
click at [1433, 354] on span "Google" at bounding box center [1436, 358] width 44 height 10
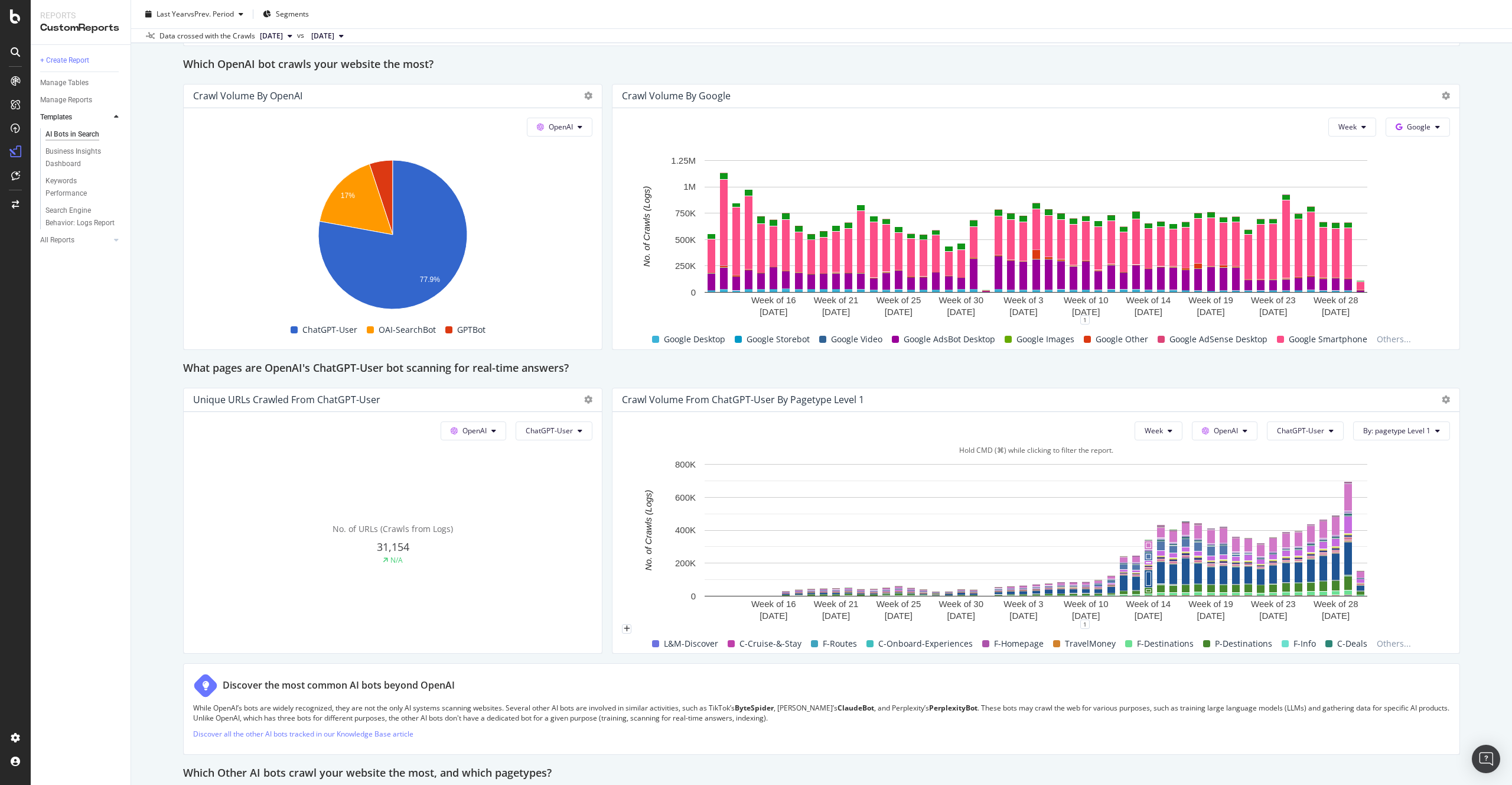
scroll to position [1026, 0]
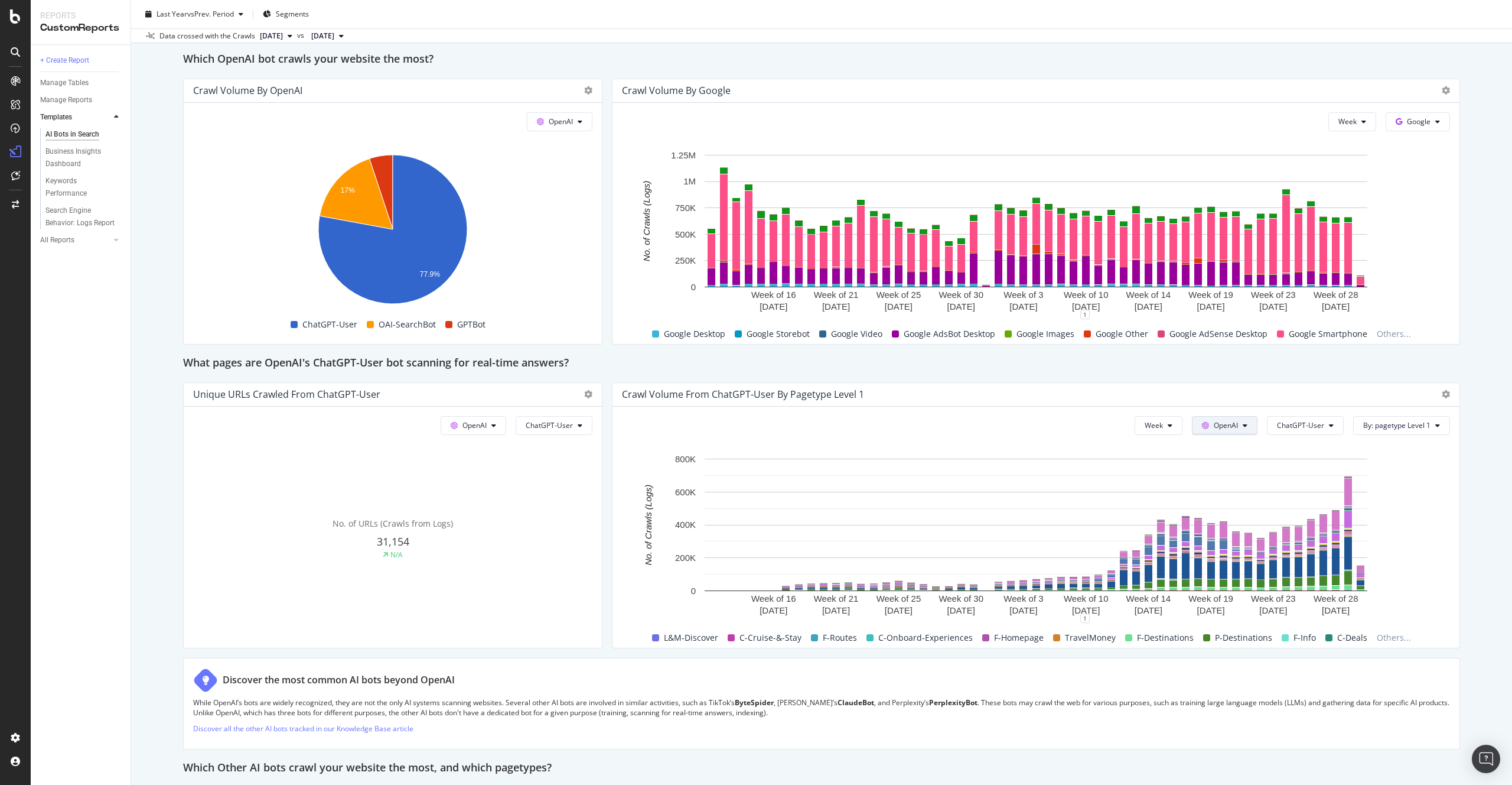
click at [1242, 421] on button "OpenAI" at bounding box center [1225, 425] width 66 height 19
click at [1235, 456] on div "Google" at bounding box center [1235, 449] width 82 height 17
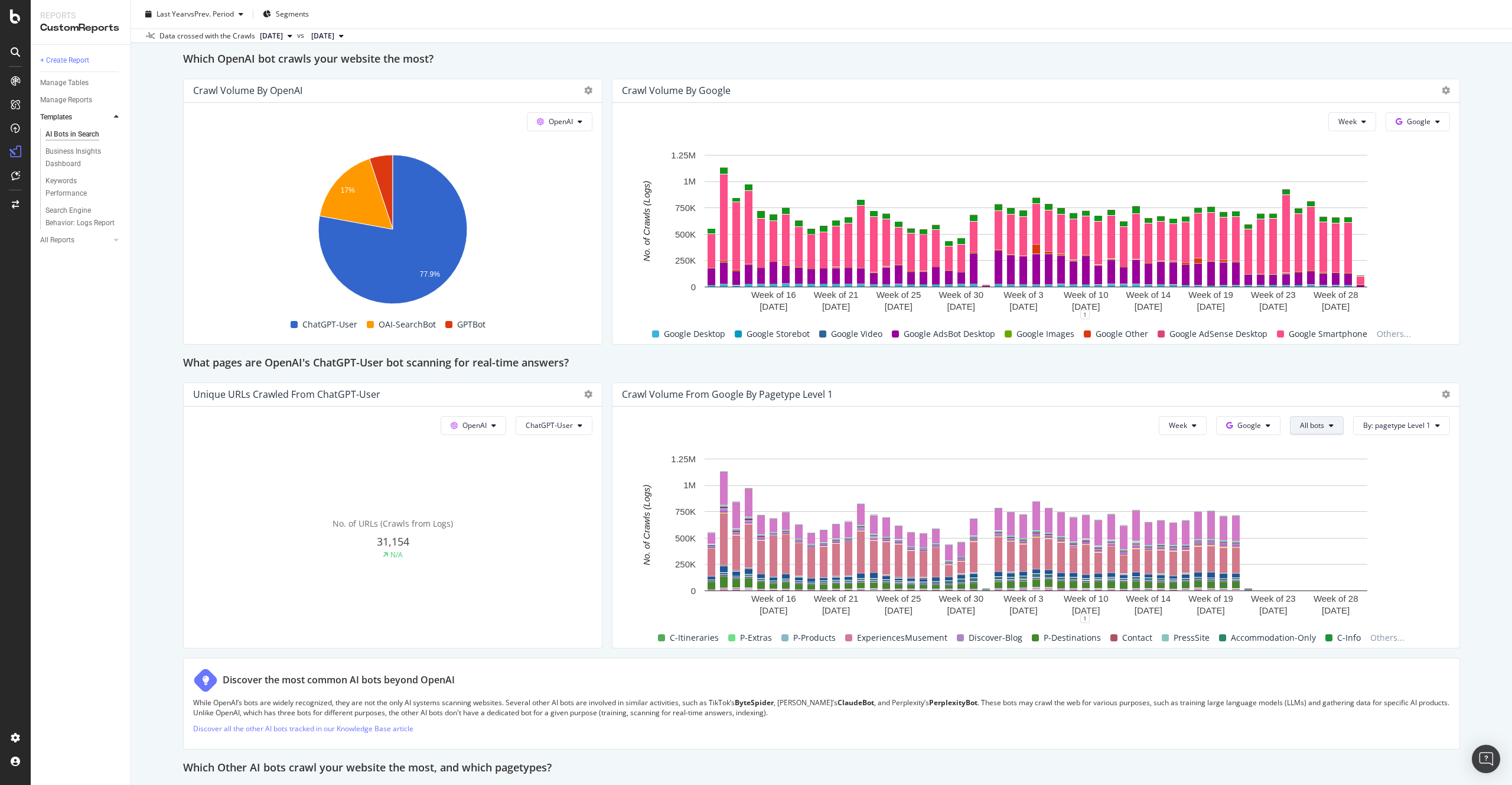
click at [1321, 426] on span "All bots" at bounding box center [1312, 425] width 24 height 10
click at [1346, 492] on span "Search bots" at bounding box center [1343, 492] width 85 height 10
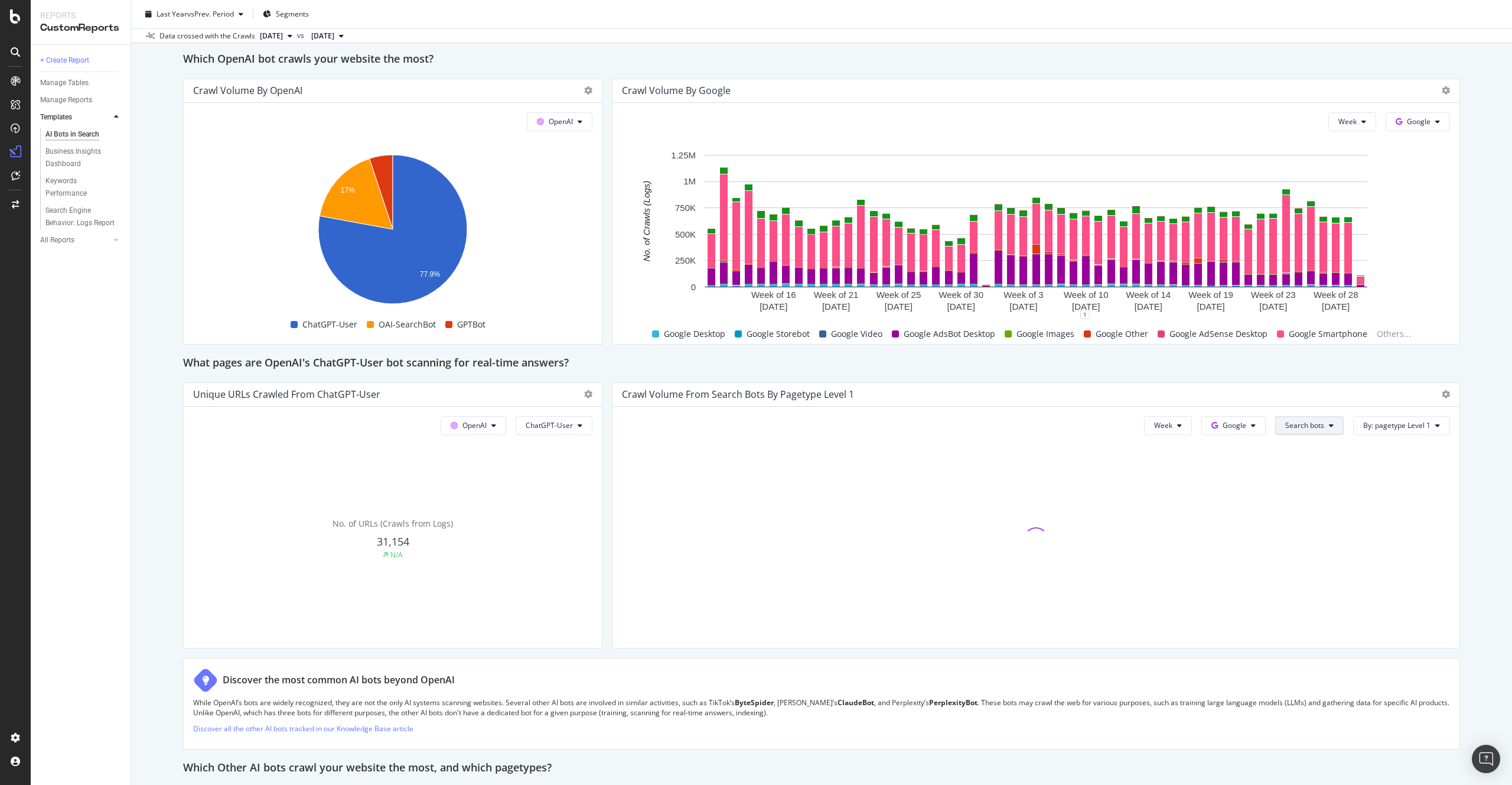
click at [1325, 427] on span "Search bots" at bounding box center [1305, 425] width 39 height 10
click at [1338, 513] on span "Google Smartphone" at bounding box center [1329, 514] width 85 height 10
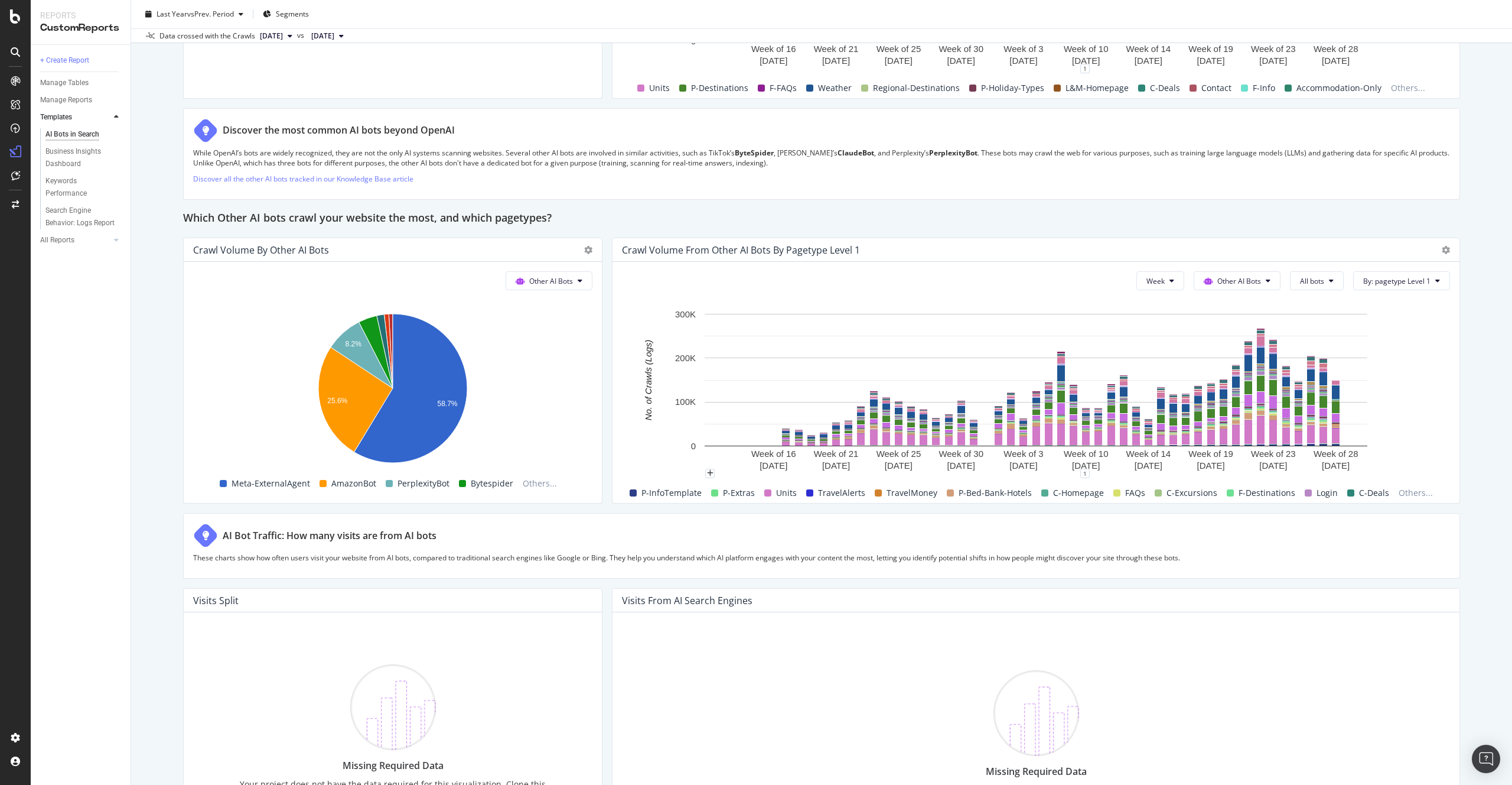
scroll to position [1737, 0]
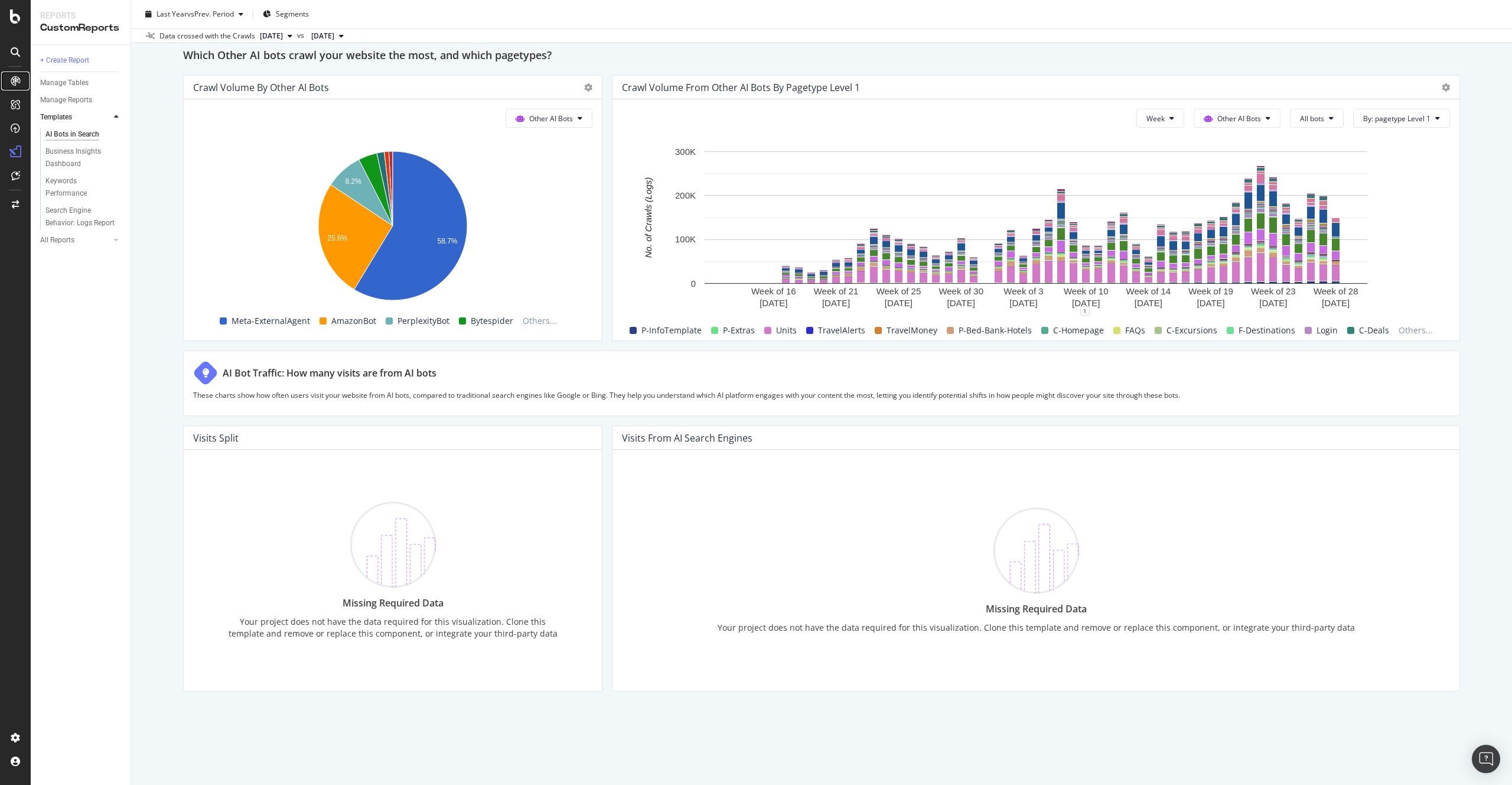
click at [14, 83] on icon at bounding box center [15, 81] width 10 height 10
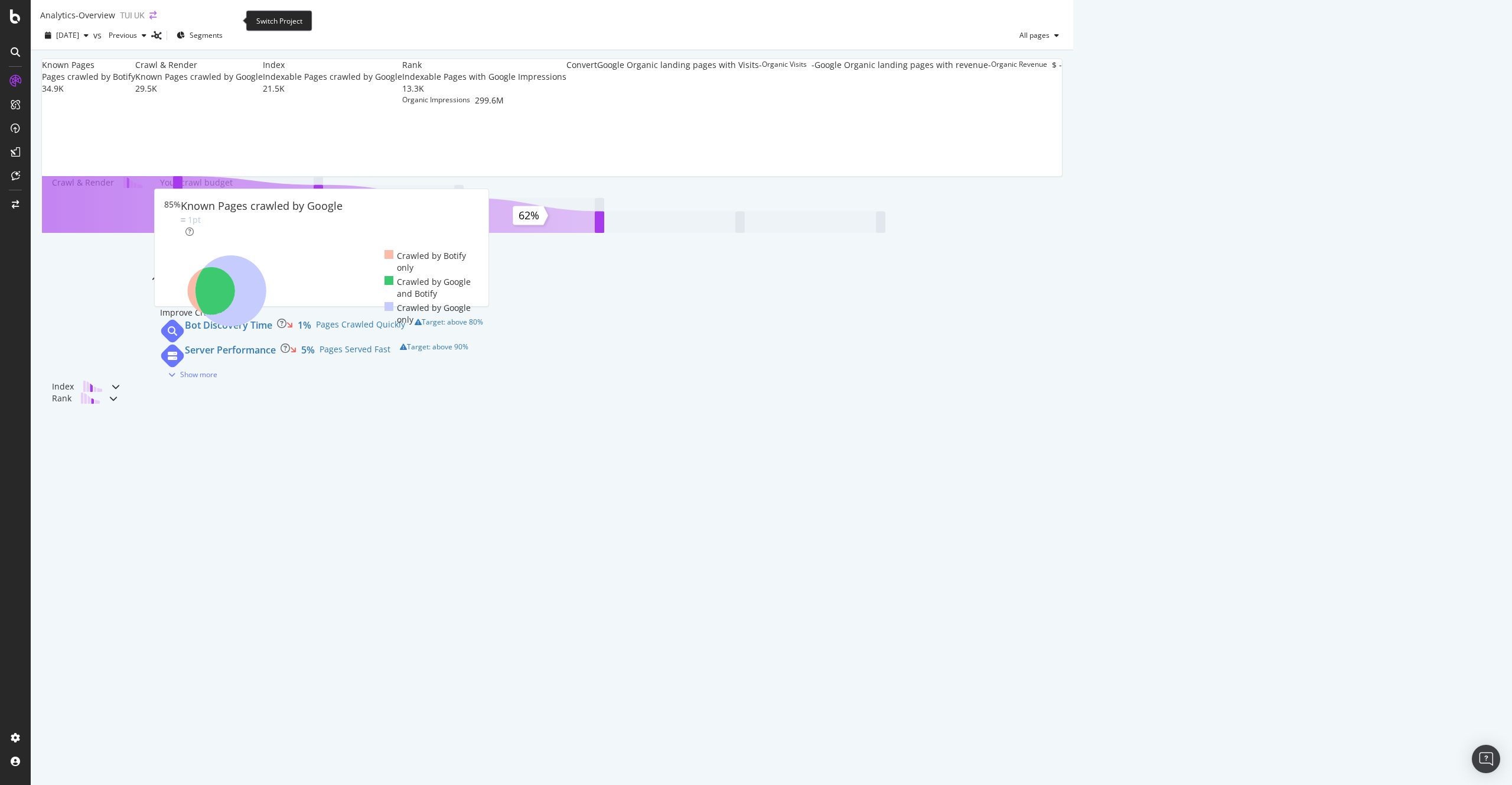
click at [156, 19] on icon "arrow-right-arrow-left" at bounding box center [153, 15] width 7 height 8
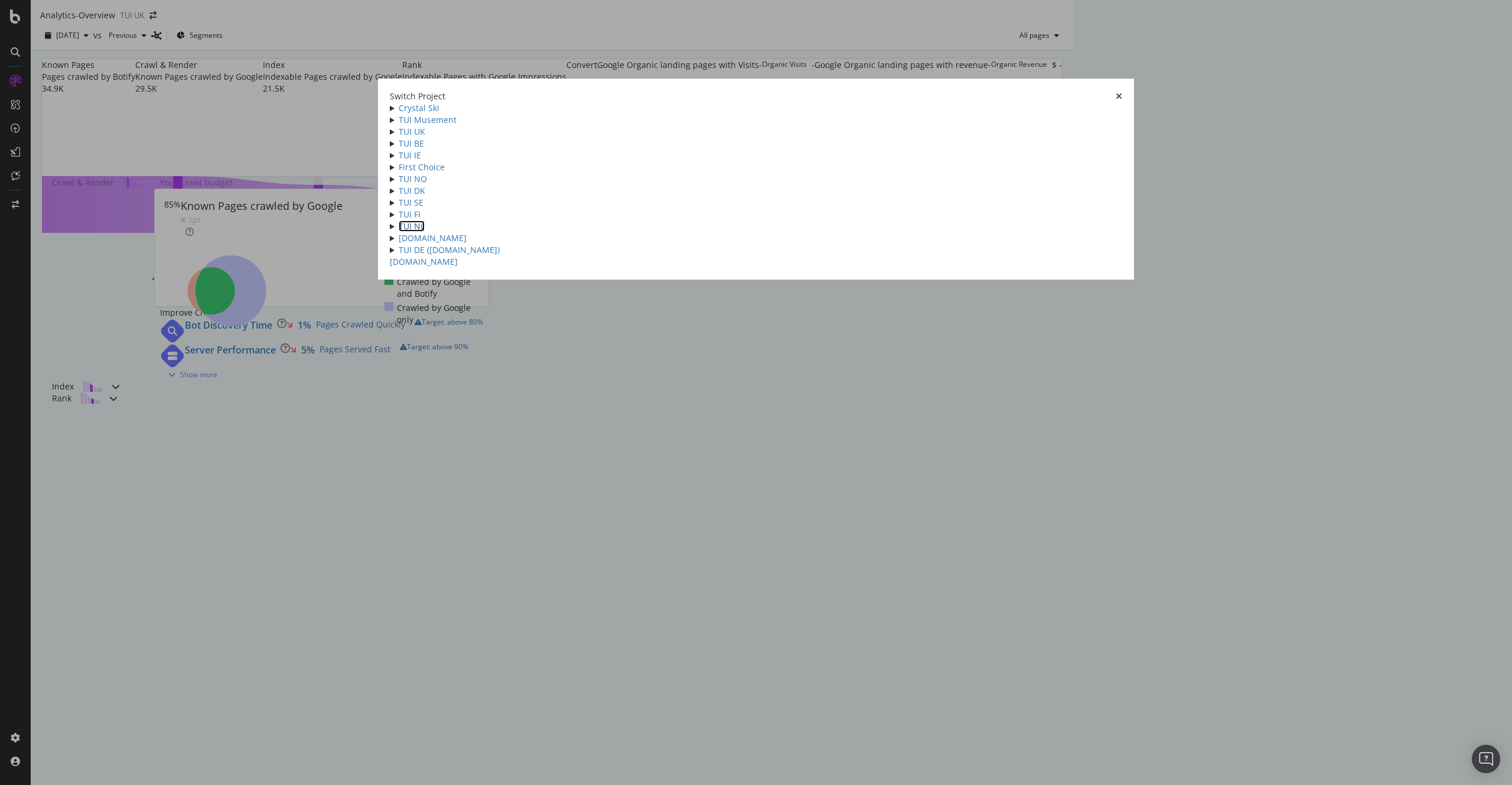
click at [425, 232] on link "TUI NL" at bounding box center [412, 226] width 26 height 11
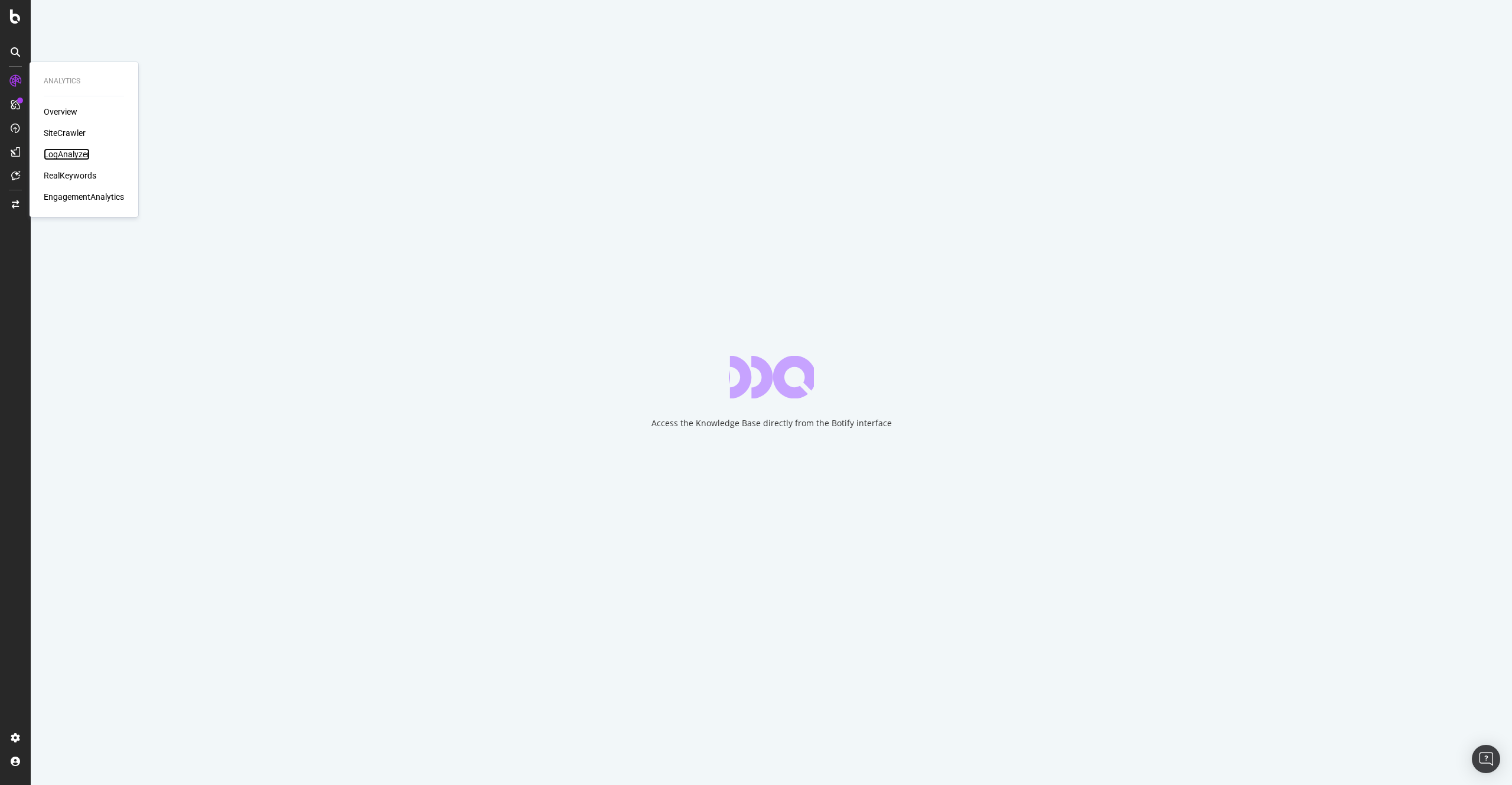
click at [67, 155] on div "LogAnalyzer" at bounding box center [67, 154] width 46 height 12
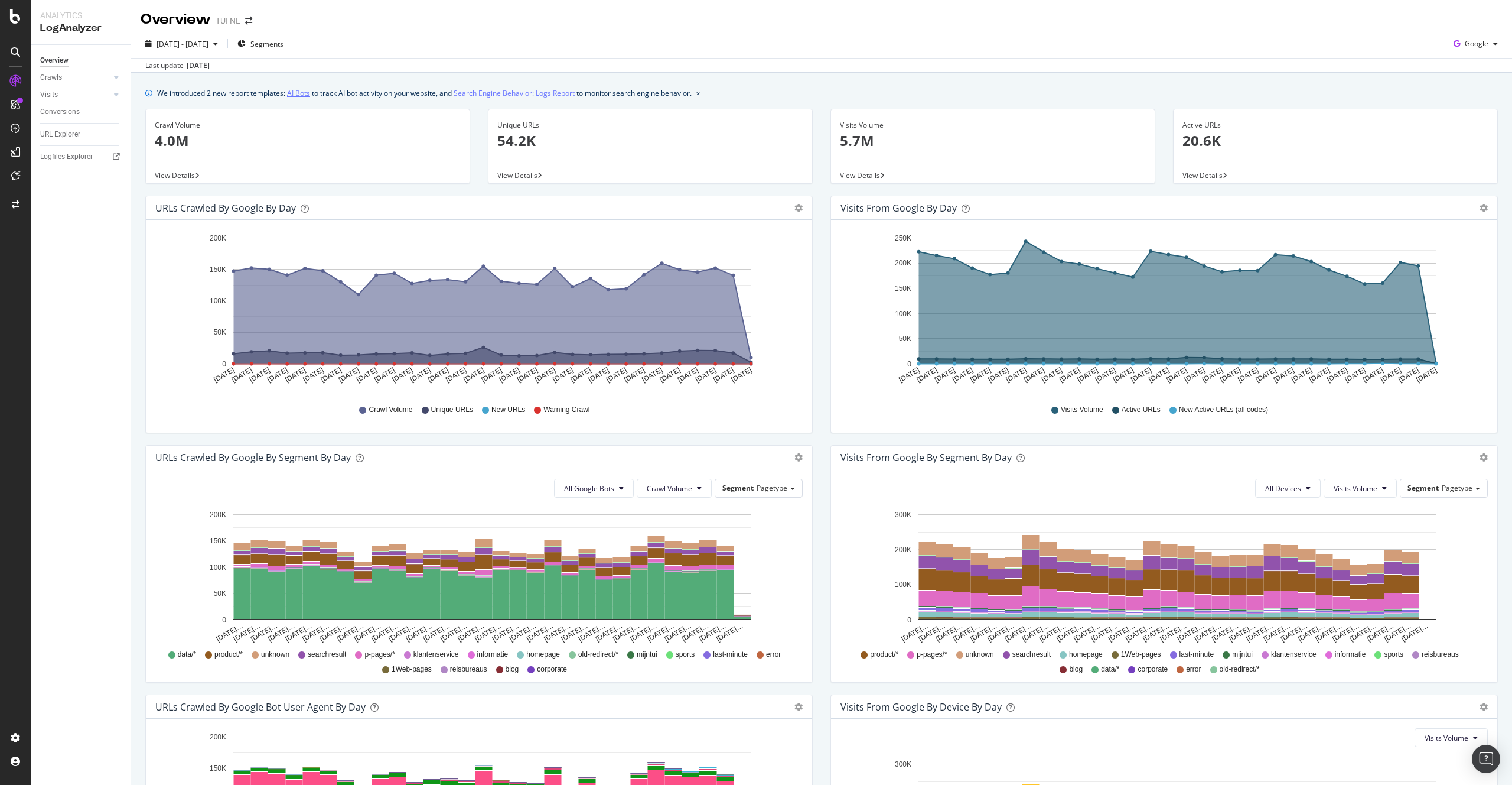
click at [300, 93] on link "AI Bots" at bounding box center [298, 93] width 23 height 12
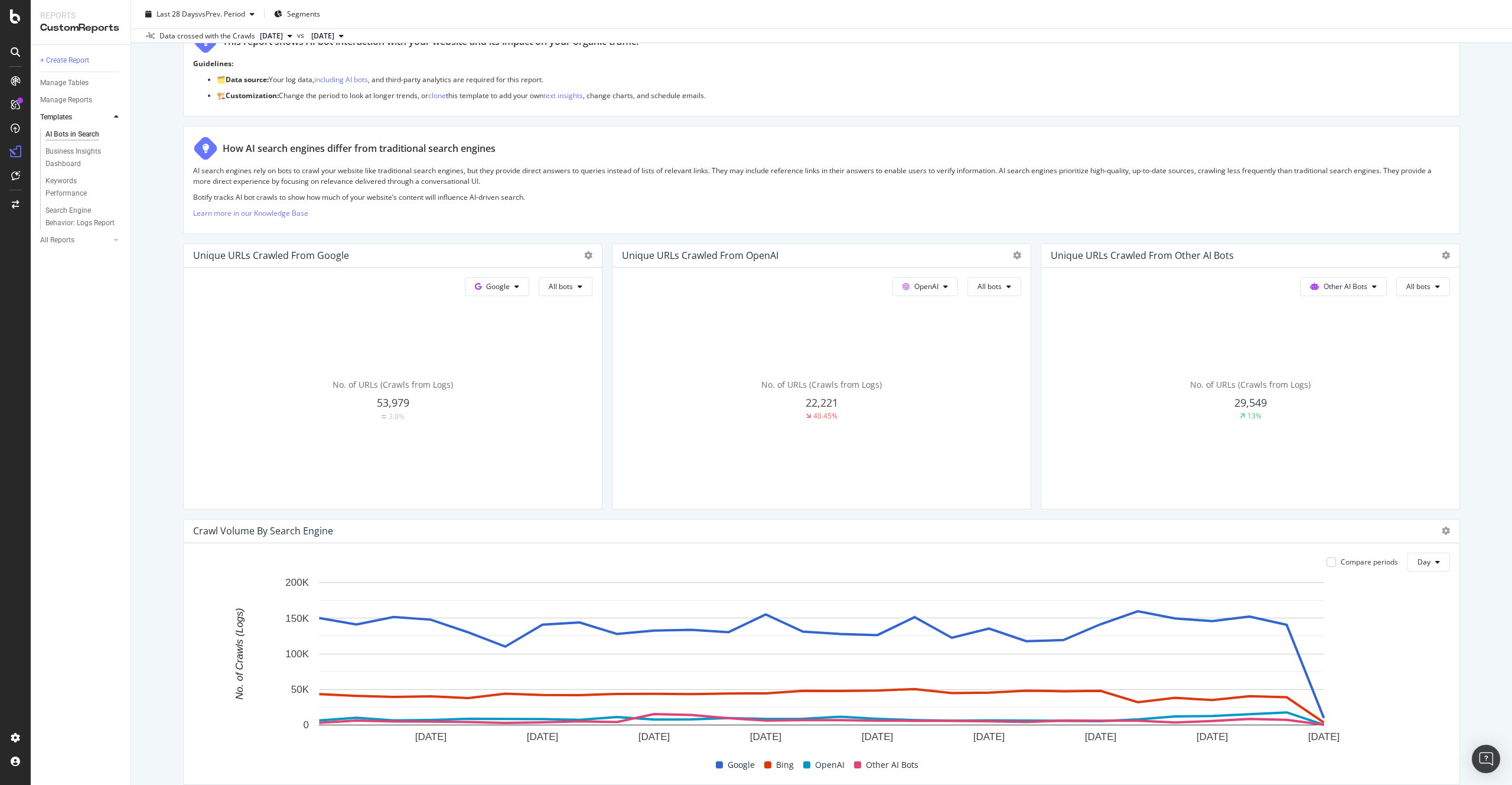
scroll to position [133, 0]
click at [1435, 583] on rect "A chart." at bounding box center [822, 665] width 1257 height 178
click at [1441, 555] on button "Day" at bounding box center [1429, 561] width 43 height 19
click at [1429, 609] on span "Week" at bounding box center [1428, 607] width 21 height 10
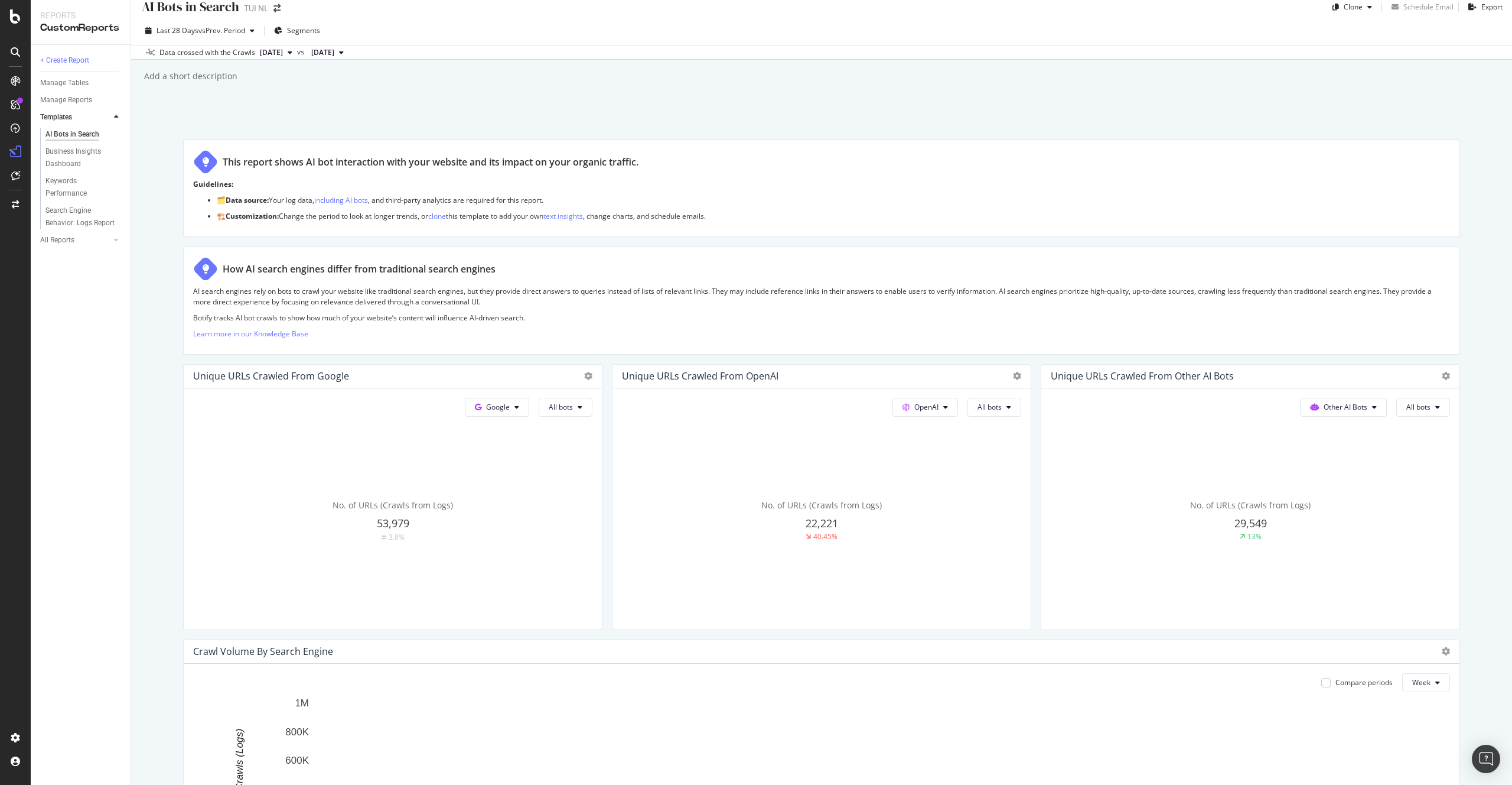
scroll to position [0, 0]
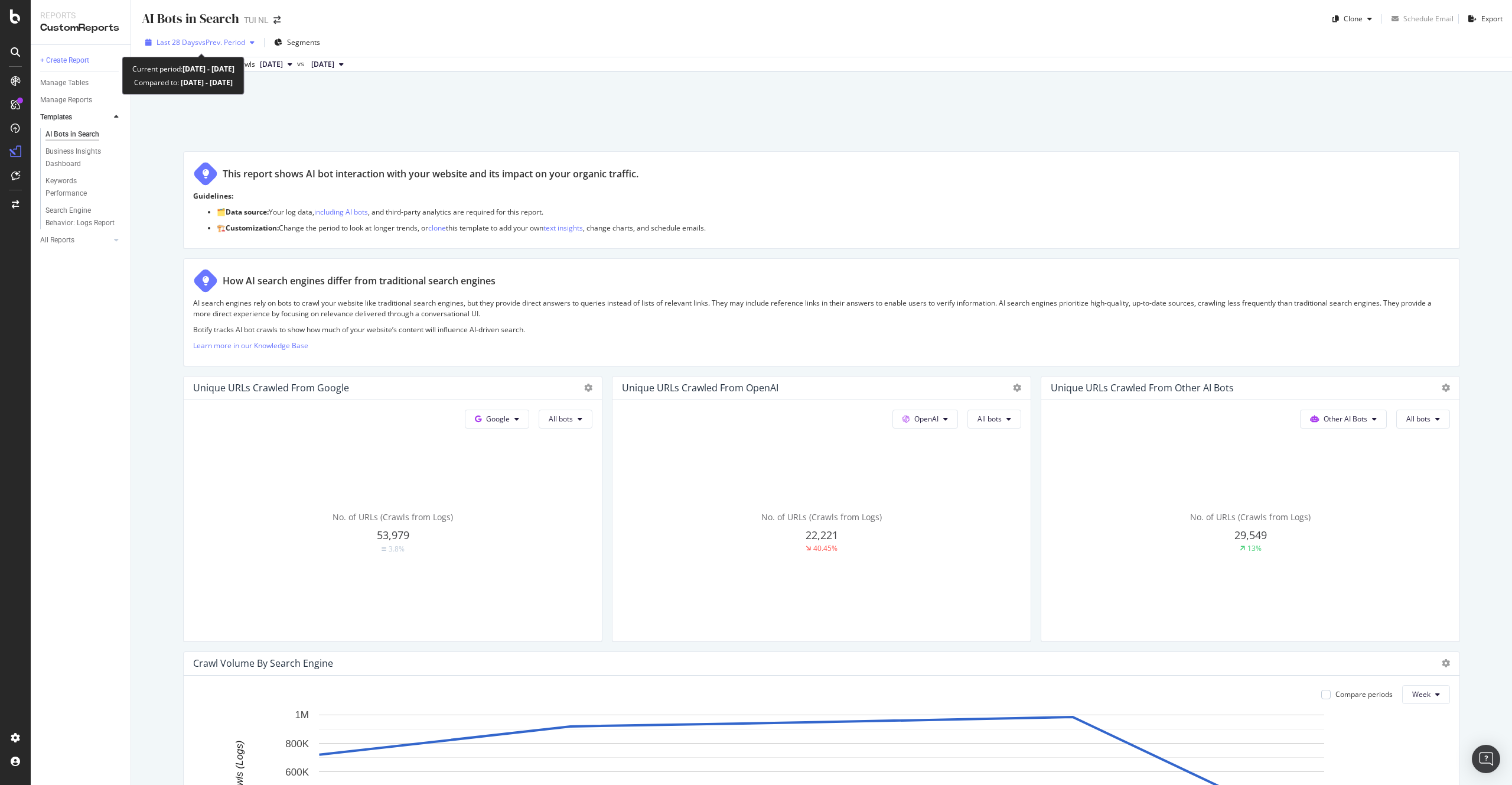
click at [236, 45] on span "vs Prev. Period" at bounding box center [222, 42] width 47 height 10
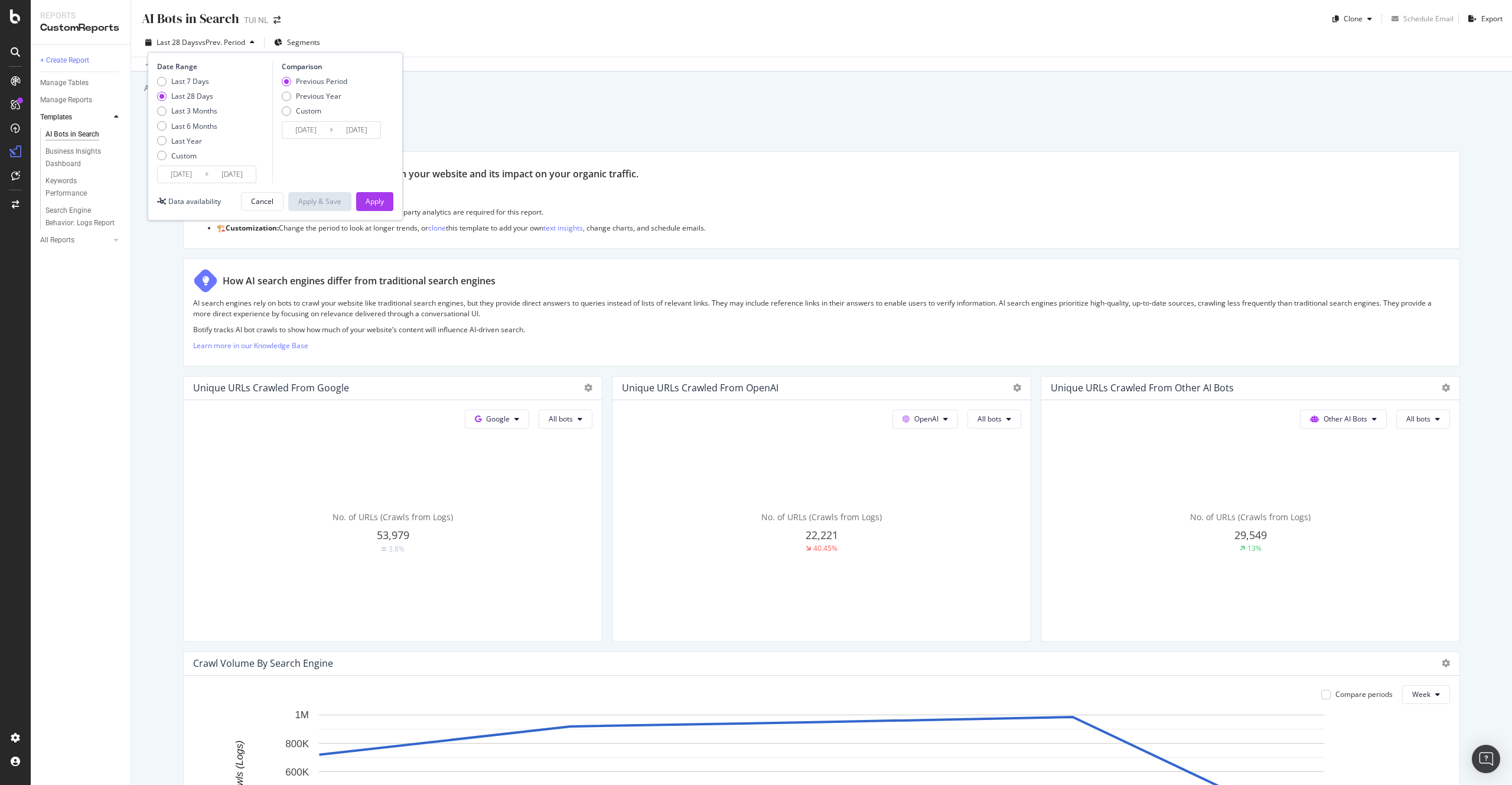
click at [194, 132] on div "Last 7 Days Last 28 Days Last 3 Months Last 6 Months Last Year Custom" at bounding box center [187, 121] width 60 height 89
click at [196, 127] on div "Last 6 Months" at bounding box center [194, 126] width 46 height 10
type input "[DATE]"
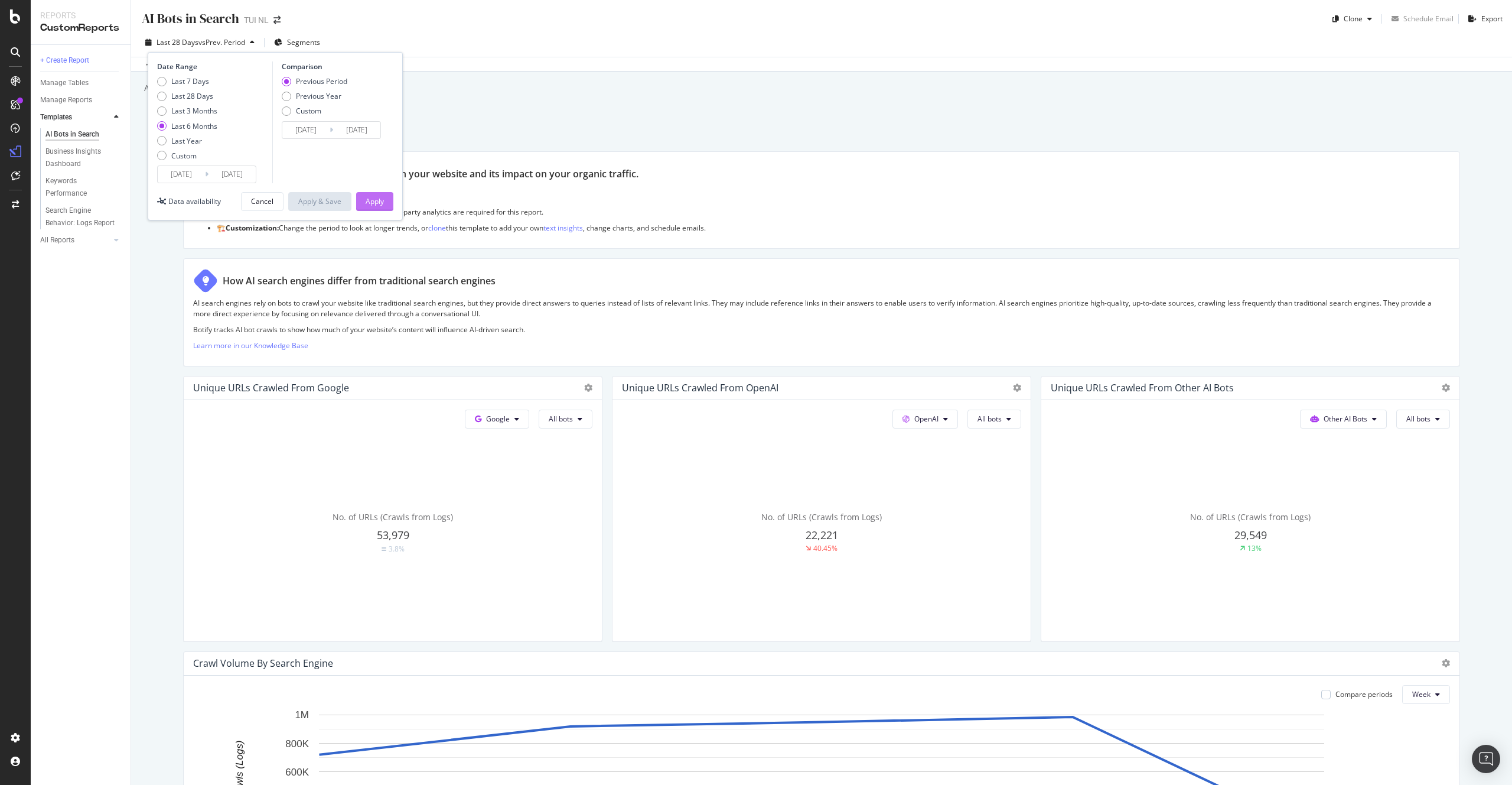
click at [378, 209] on div "Apply" at bounding box center [375, 202] width 19 height 18
